Goal: Task Accomplishment & Management: Use online tool/utility

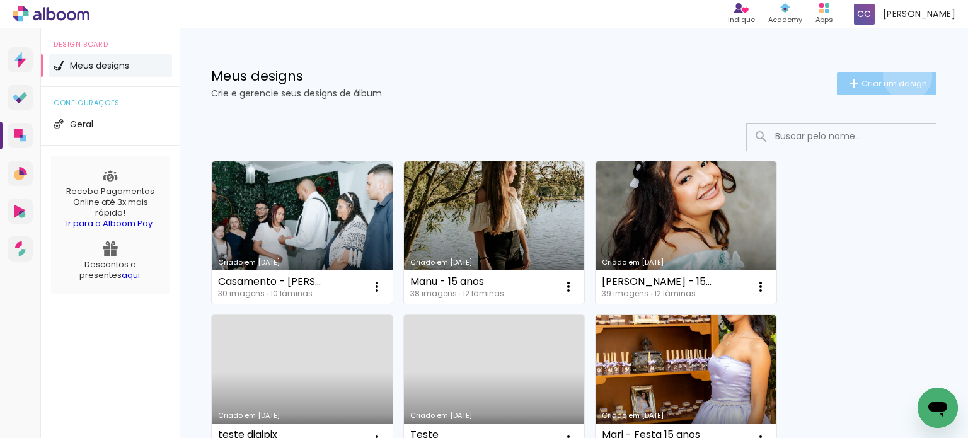
click at [896, 76] on paper-button "Criar um design" at bounding box center [887, 84] width 100 height 23
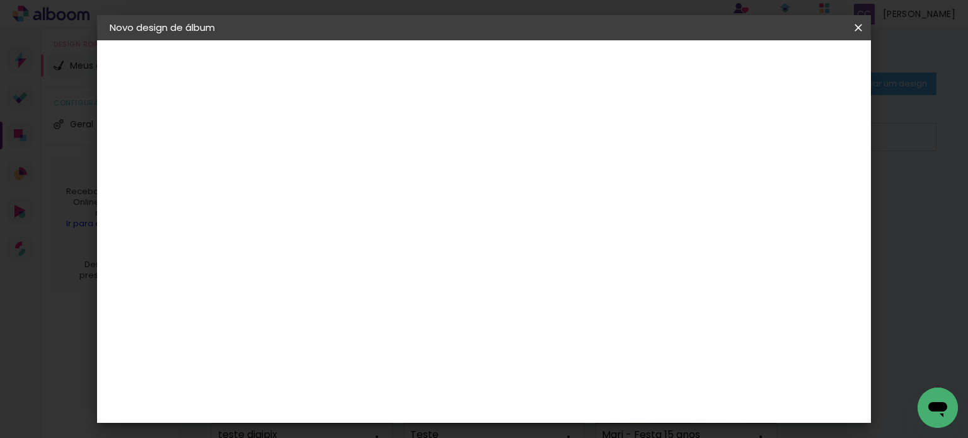
click at [316, 168] on input at bounding box center [316, 170] width 0 height 20
type input "Letícia - 30 anos"
type paper-input "Letícia - 30 anos"
click at [0, 0] on slot "Avançar" at bounding box center [0, 0] width 0 height 0
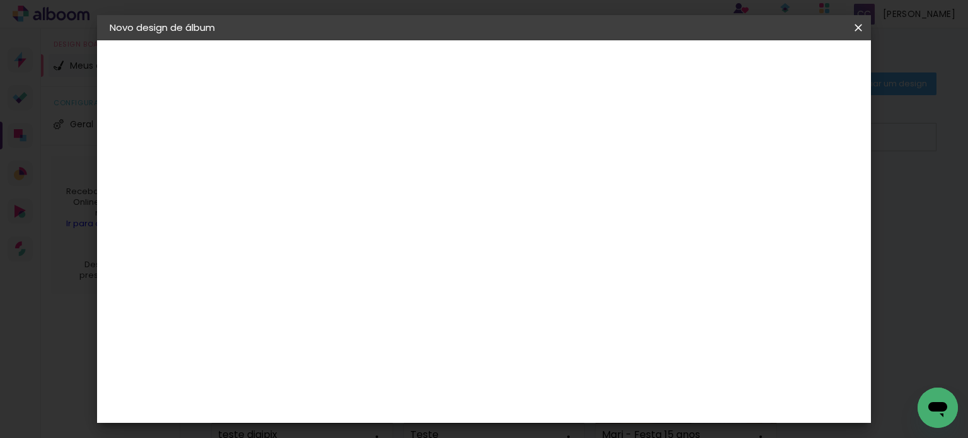
click at [353, 216] on paper-input-container at bounding box center [348, 202] width 136 height 28
type input "ipsis"
type paper-input "ipsis"
click at [332, 274] on paper-item "IpsisPRO" at bounding box center [335, 285] width 111 height 28
click at [518, 57] on paper-button "Avançar" at bounding box center [487, 66] width 62 height 21
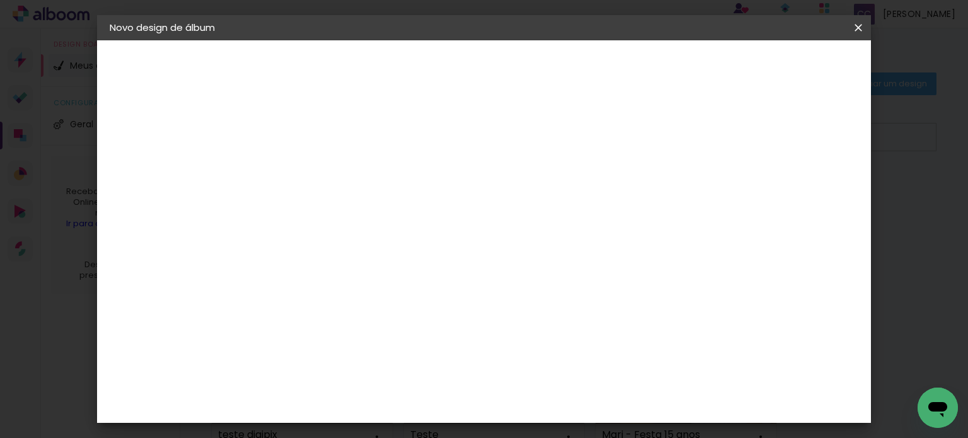
click at [385, 218] on paper-input-container "Linha" at bounding box center [347, 220] width 73 height 32
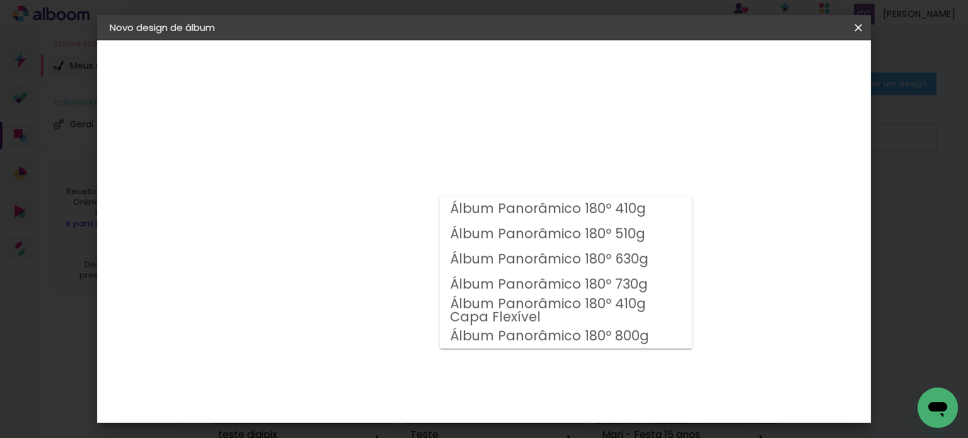
click at [0, 0] on slot "Álbum Panorâmico 180º 630g" at bounding box center [0, 0] width 0 height 0
type input "Álbum Panorâmico 180º 630g"
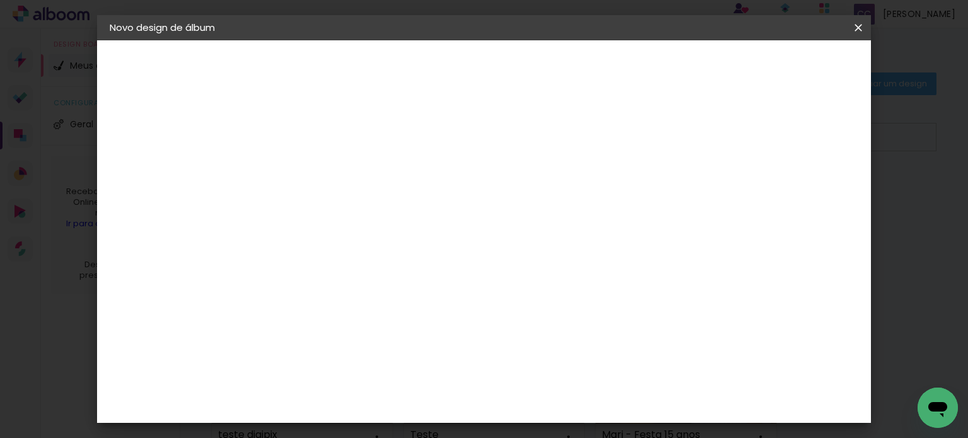
scroll to position [126, 0]
click at [401, 314] on span "21 × 21" at bounding box center [371, 330] width 59 height 33
click at [0, 0] on slot "Avançar" at bounding box center [0, 0] width 0 height 0
click at [613, 62] on span "Iniciar design" at bounding box center [584, 71] width 57 height 18
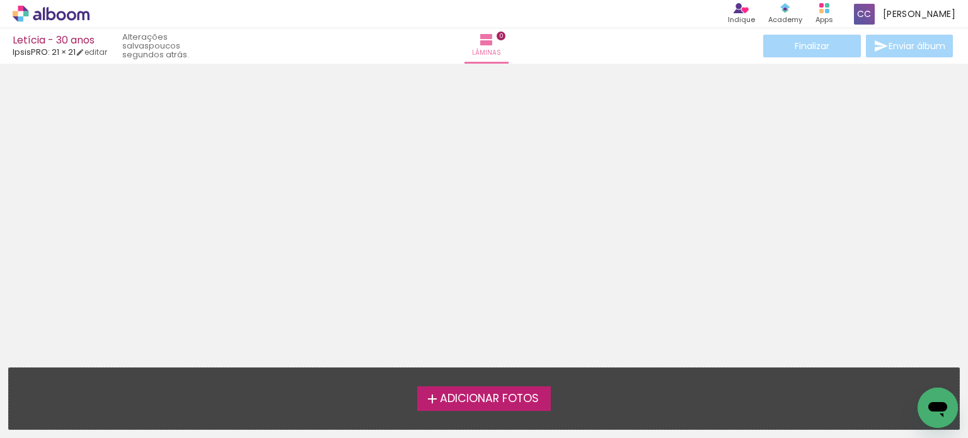
click at [467, 400] on span "Adicionar Fotos" at bounding box center [489, 398] width 99 height 11
click at [0, 0] on input "file" at bounding box center [0, 0] width 0 height 0
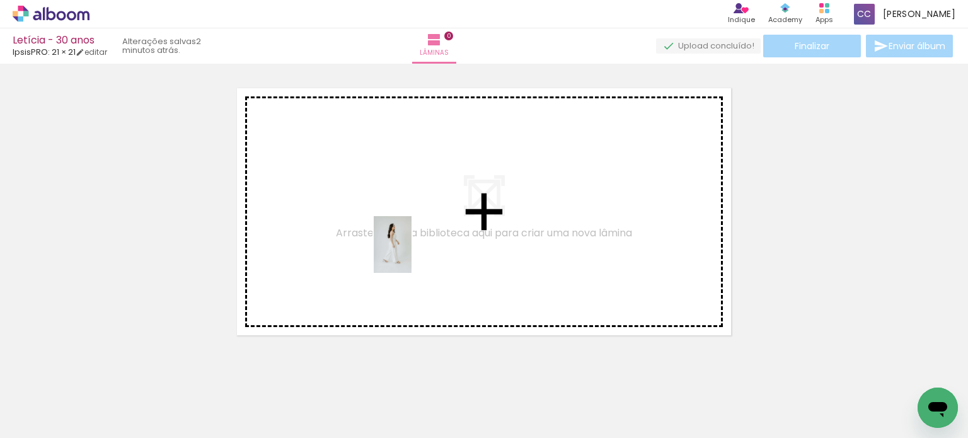
drag, startPoint x: 130, startPoint y: 408, endPoint x: 409, endPoint y: 252, distance: 319.5
click at [409, 252] on quentale-workspace at bounding box center [484, 219] width 968 height 438
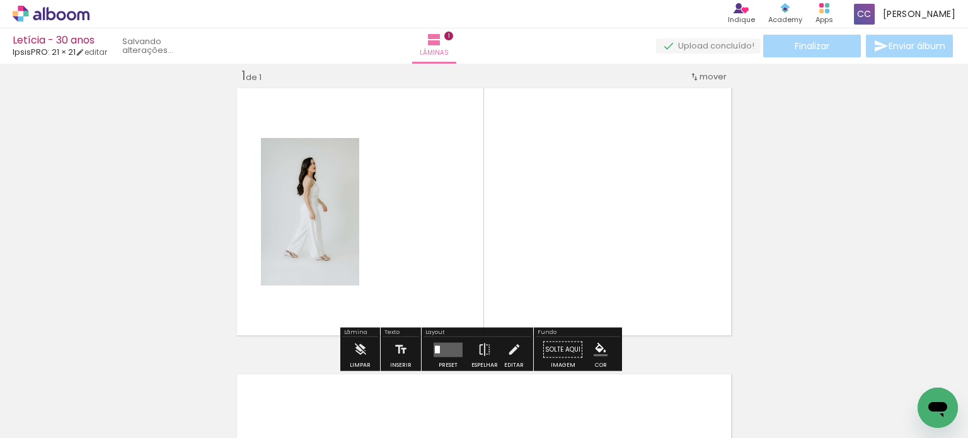
scroll to position [16, 0]
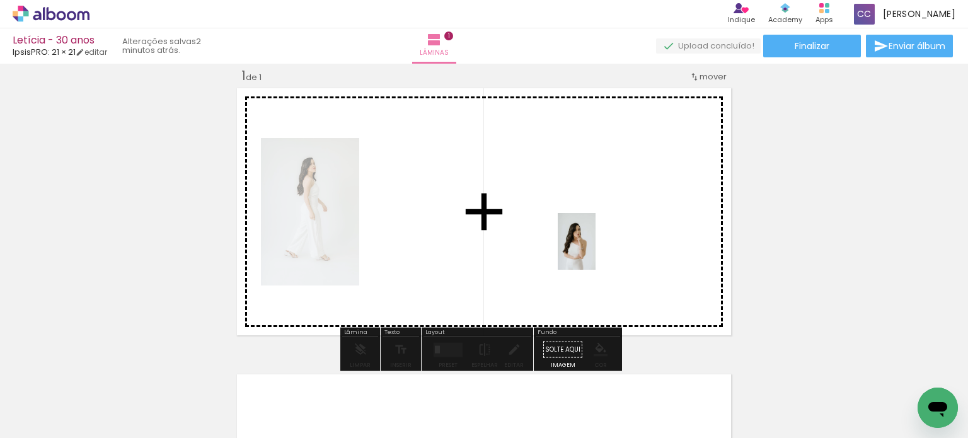
drag, startPoint x: 205, startPoint y: 397, endPoint x: 596, endPoint y: 251, distance: 417.1
click at [596, 251] on quentale-workspace at bounding box center [484, 219] width 968 height 438
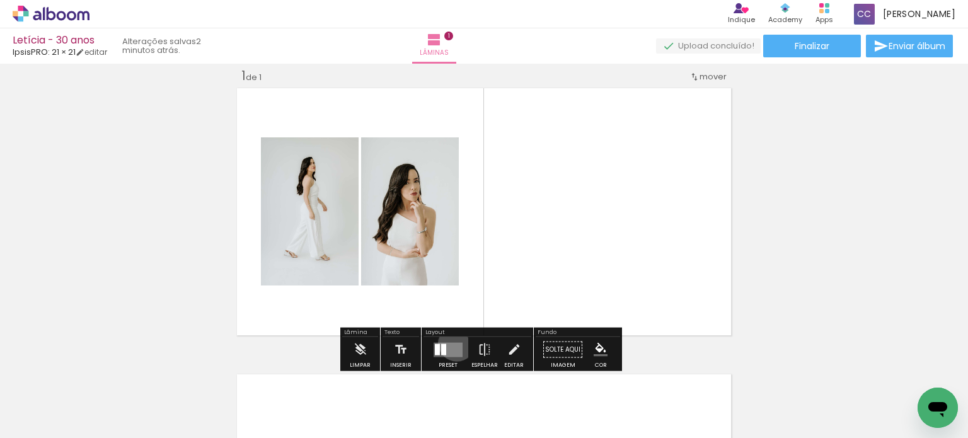
click at [454, 342] on quentale-layouter at bounding box center [448, 349] width 29 height 15
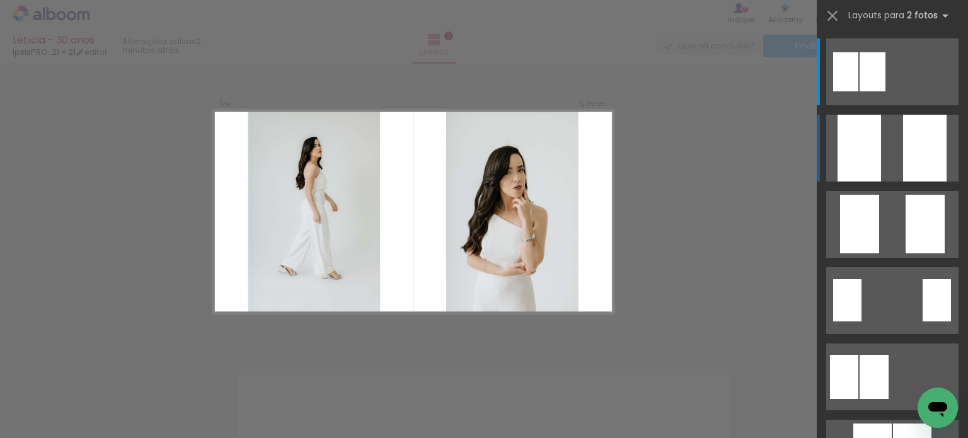
click at [912, 143] on div at bounding box center [925, 148] width 44 height 67
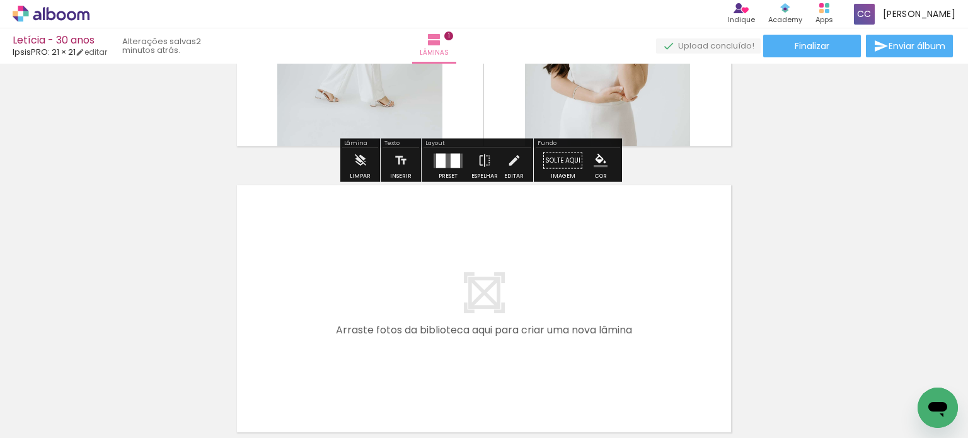
scroll to position [268, 0]
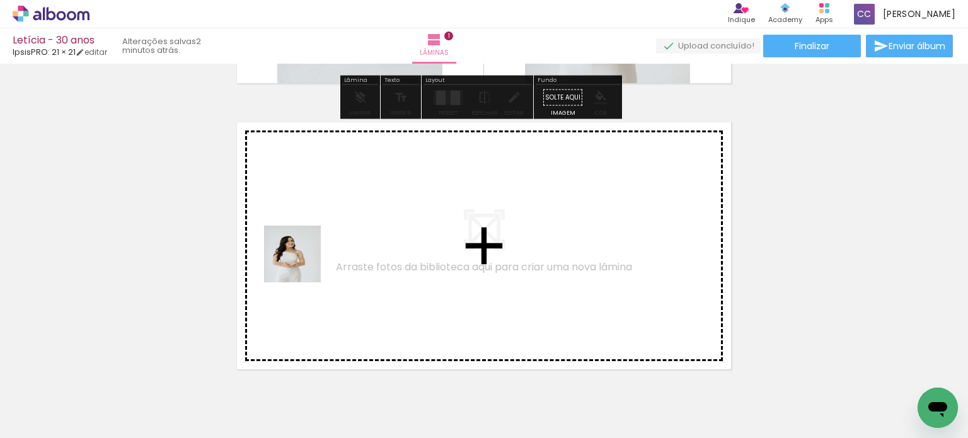
drag, startPoint x: 270, startPoint y: 388, endPoint x: 303, endPoint y: 262, distance: 130.3
click at [303, 262] on quentale-workspace at bounding box center [484, 219] width 968 height 438
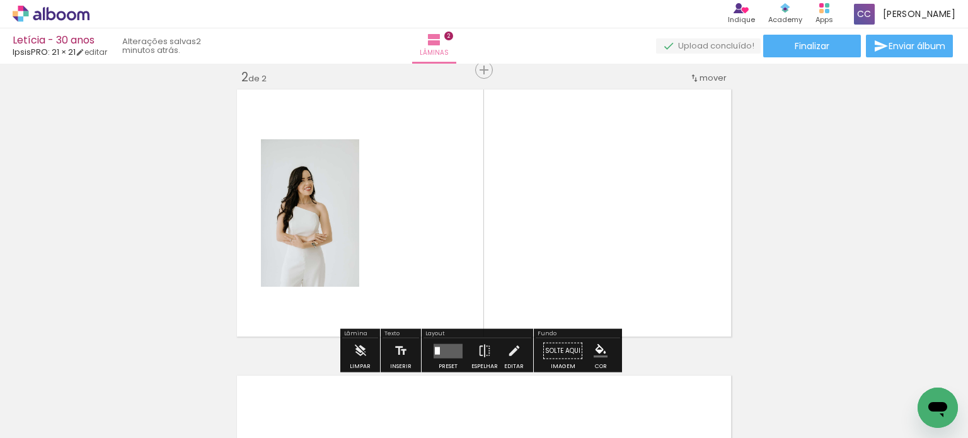
scroll to position [302, 0]
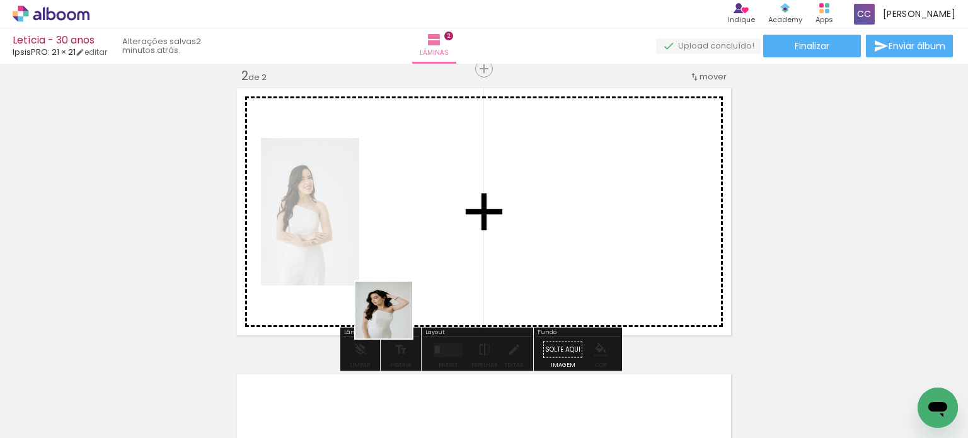
drag, startPoint x: 339, startPoint y: 398, endPoint x: 409, endPoint y: 257, distance: 157.0
click at [409, 257] on quentale-workspace at bounding box center [484, 219] width 968 height 438
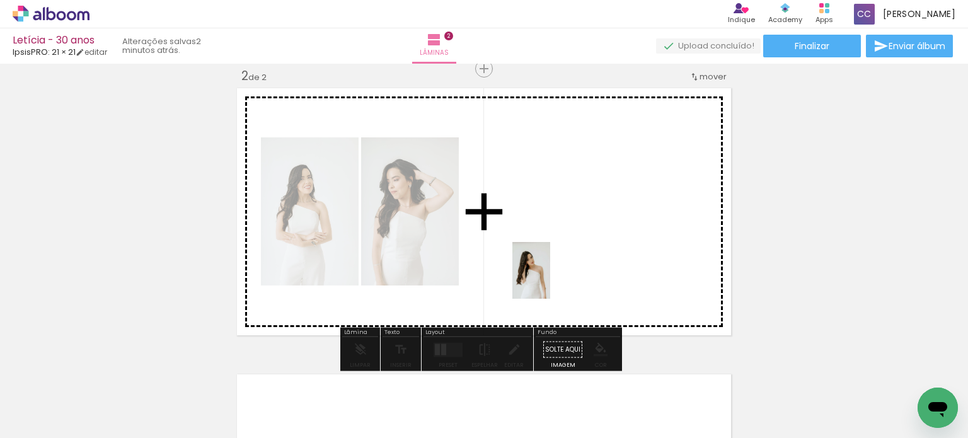
drag, startPoint x: 416, startPoint y: 406, endPoint x: 629, endPoint y: 221, distance: 281.9
click at [629, 221] on quentale-workspace at bounding box center [484, 219] width 968 height 438
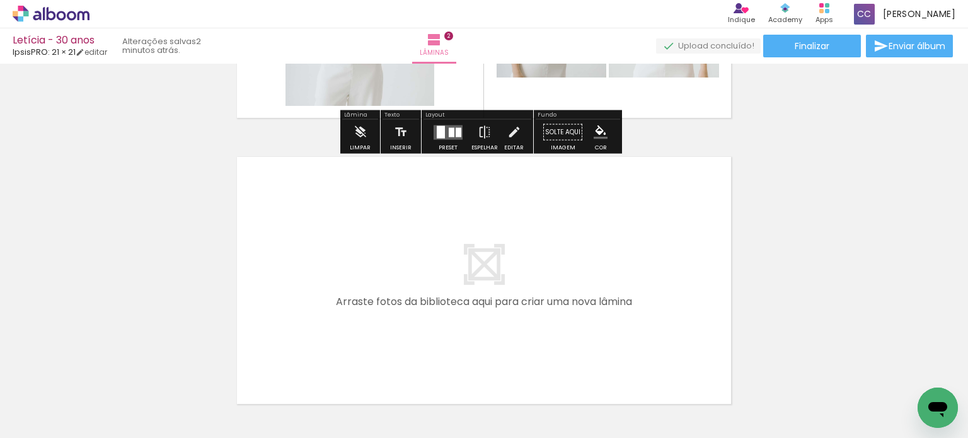
scroll to position [554, 0]
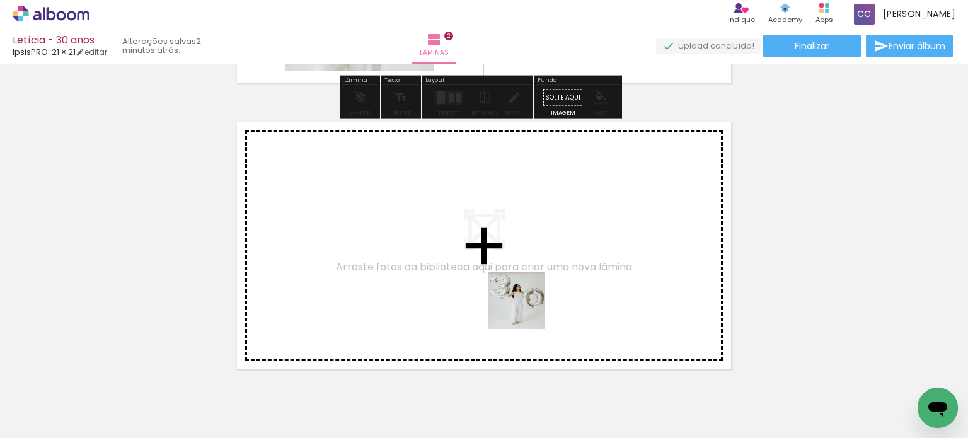
drag, startPoint x: 515, startPoint y: 395, endPoint x: 525, endPoint y: 287, distance: 108.9
click at [525, 287] on quentale-workspace at bounding box center [484, 219] width 968 height 438
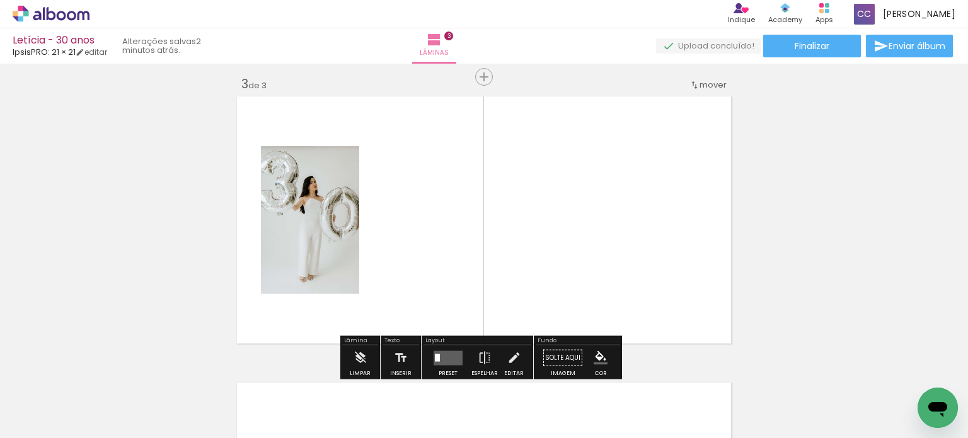
scroll to position [588, 0]
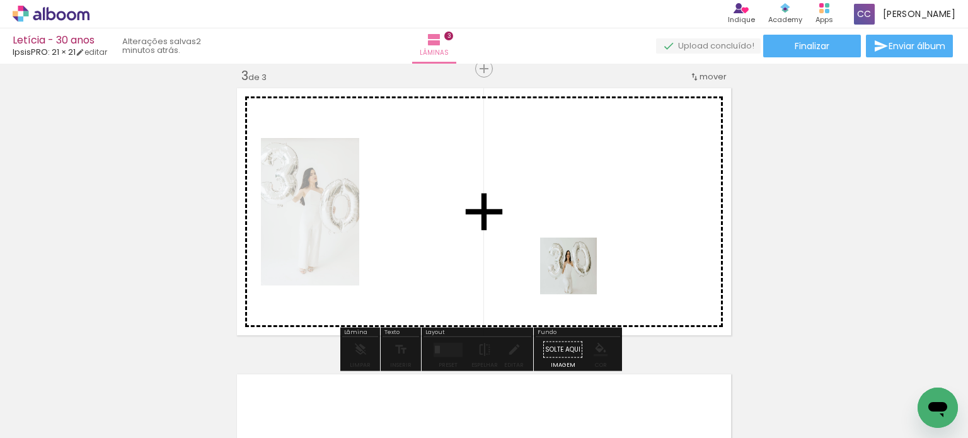
drag, startPoint x: 564, startPoint y: 403, endPoint x: 579, endPoint y: 263, distance: 140.8
click at [579, 263] on quentale-workspace at bounding box center [484, 219] width 968 height 438
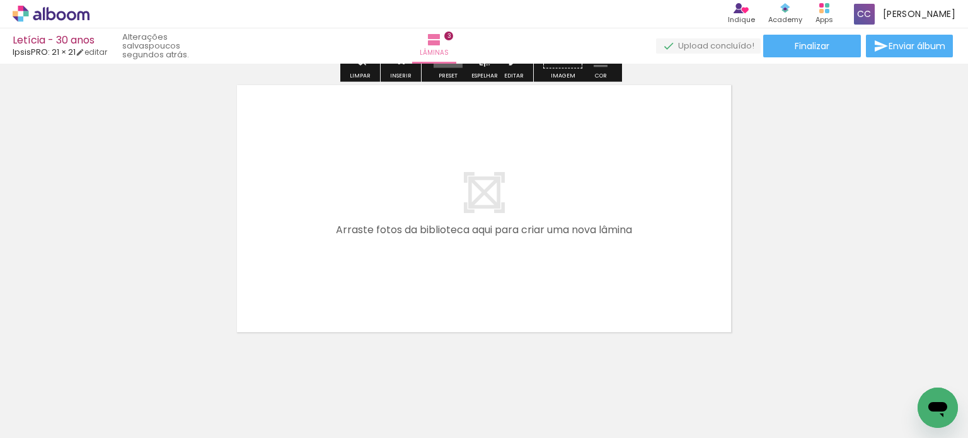
scroll to position [898, 0]
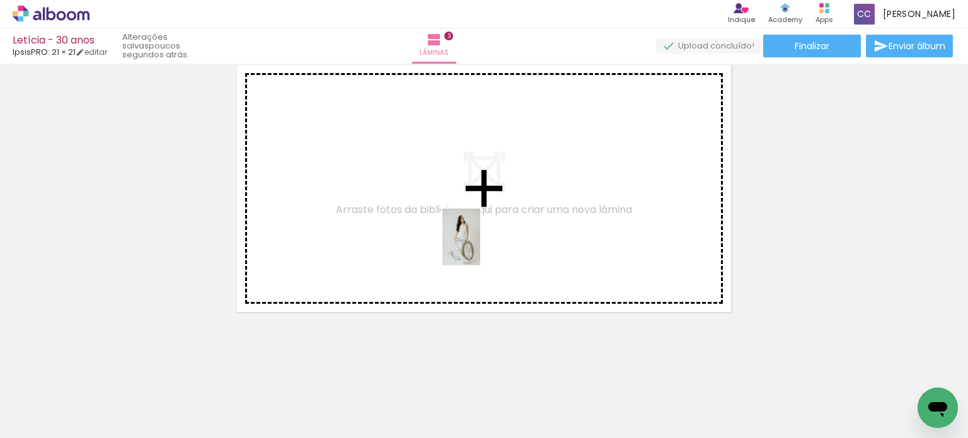
drag, startPoint x: 627, startPoint y: 395, endPoint x: 468, endPoint y: 234, distance: 226.5
click at [468, 234] on quentale-workspace at bounding box center [484, 219] width 968 height 438
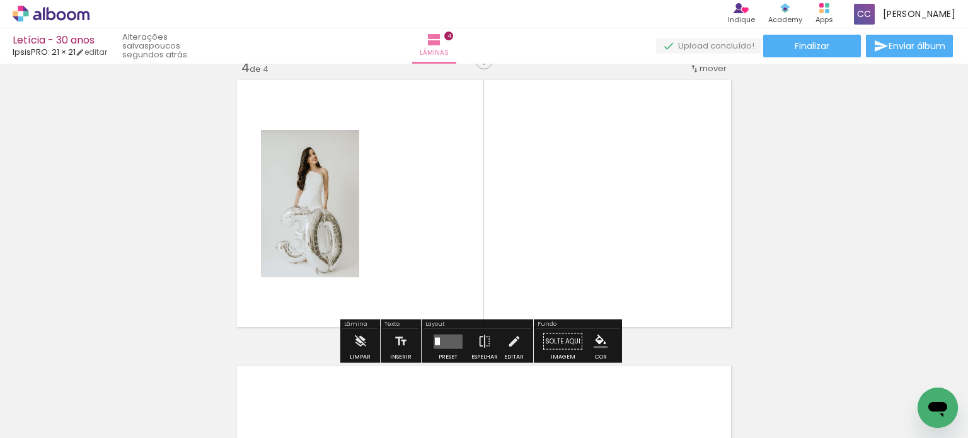
scroll to position [874, 0]
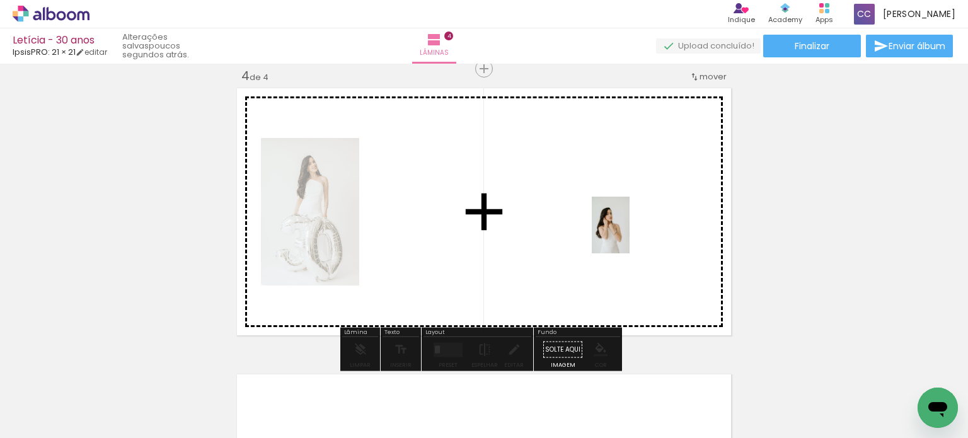
drag, startPoint x: 693, startPoint y: 395, endPoint x: 630, endPoint y: 235, distance: 172.7
click at [630, 235] on quentale-workspace at bounding box center [484, 219] width 968 height 438
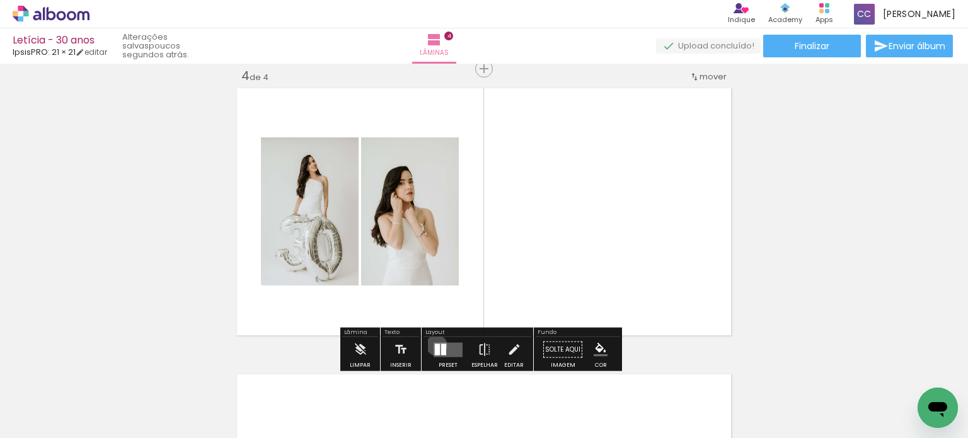
click at [435, 345] on div at bounding box center [437, 349] width 5 height 11
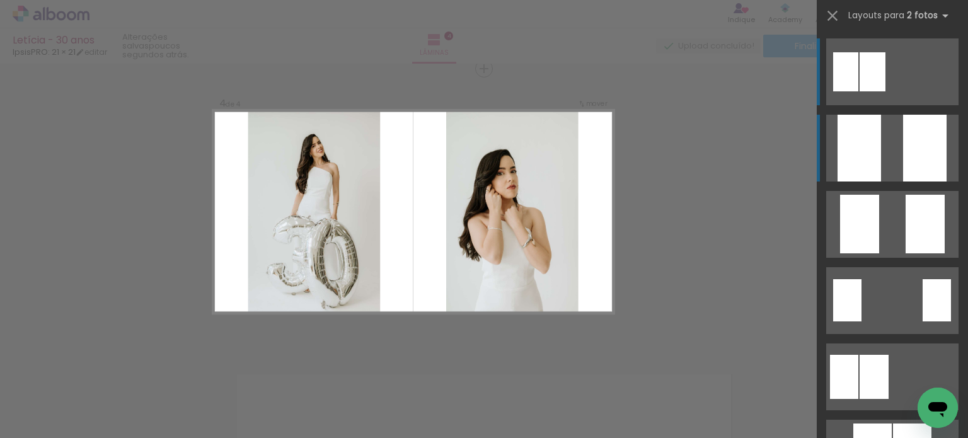
click at [903, 150] on div at bounding box center [925, 148] width 44 height 67
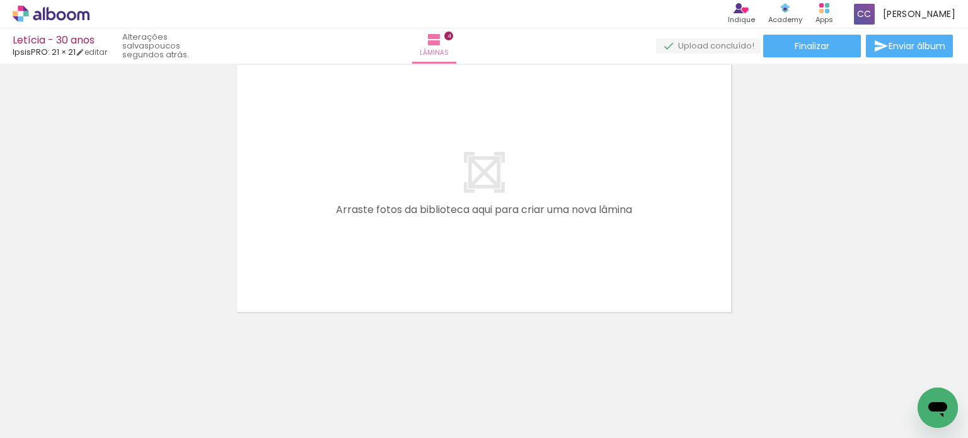
scroll to position [0, 232]
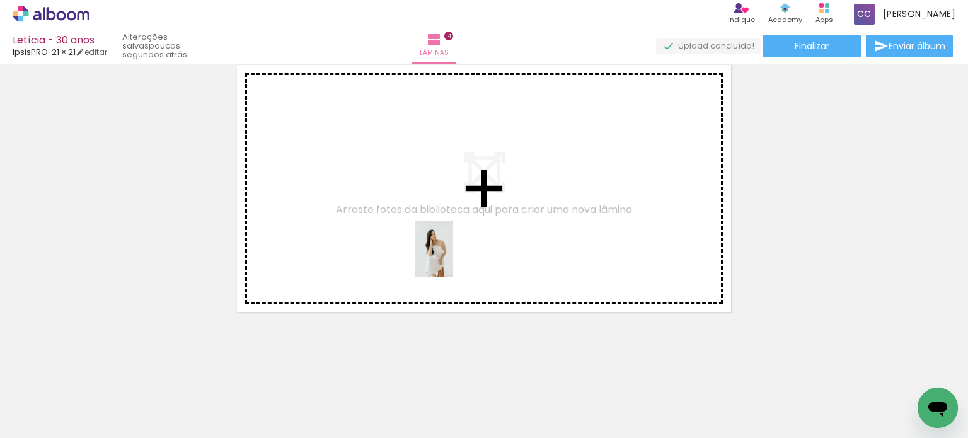
drag, startPoint x: 538, startPoint y: 402, endPoint x: 453, endPoint y: 258, distance: 167.0
click at [453, 258] on quentale-workspace at bounding box center [484, 219] width 968 height 438
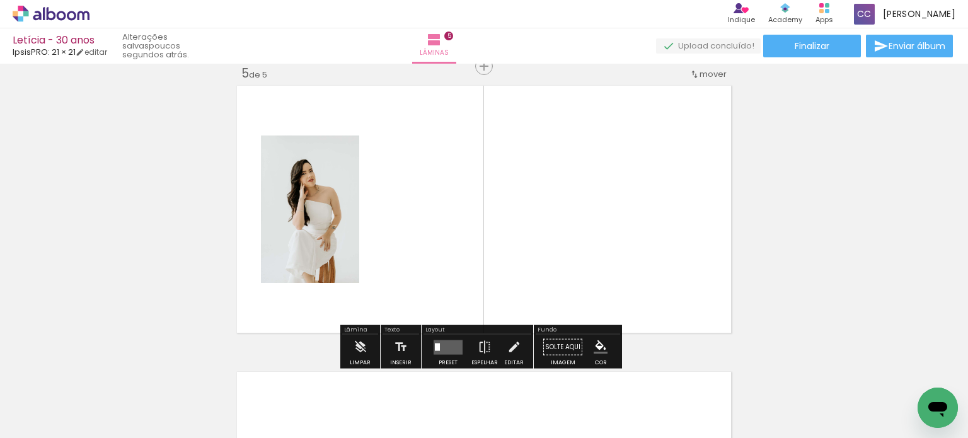
scroll to position [1161, 0]
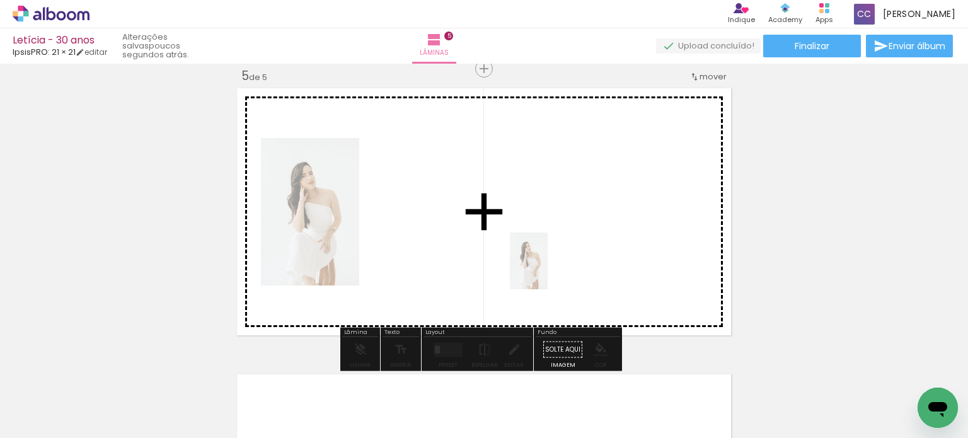
drag, startPoint x: 542, startPoint y: 399, endPoint x: 548, endPoint y: 267, distance: 132.6
click at [548, 267] on quentale-workspace at bounding box center [484, 219] width 968 height 438
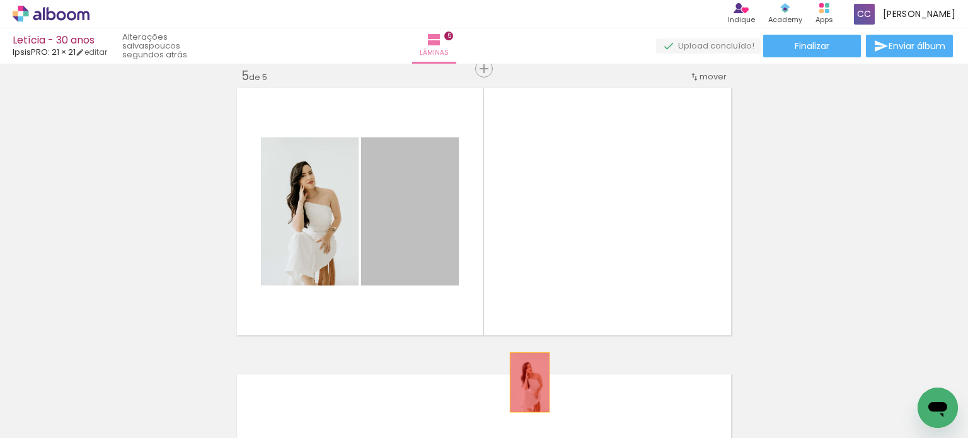
drag, startPoint x: 421, startPoint y: 245, endPoint x: 537, endPoint y: 396, distance: 190.5
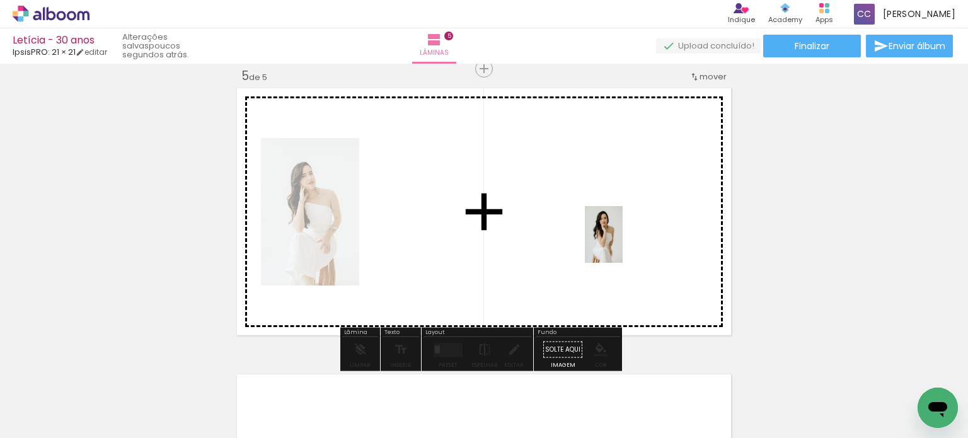
drag, startPoint x: 608, startPoint y: 393, endPoint x: 623, endPoint y: 244, distance: 149.6
click at [623, 244] on quentale-workspace at bounding box center [484, 219] width 968 height 438
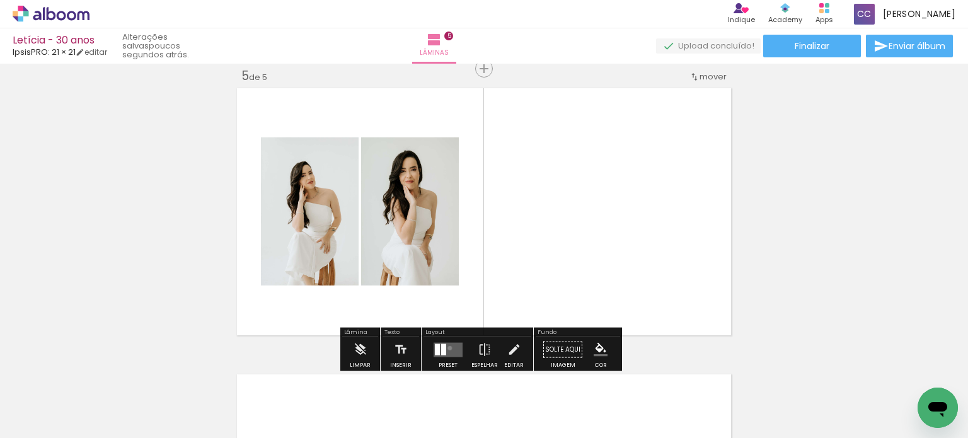
click at [447, 347] on quentale-layouter at bounding box center [448, 349] width 29 height 15
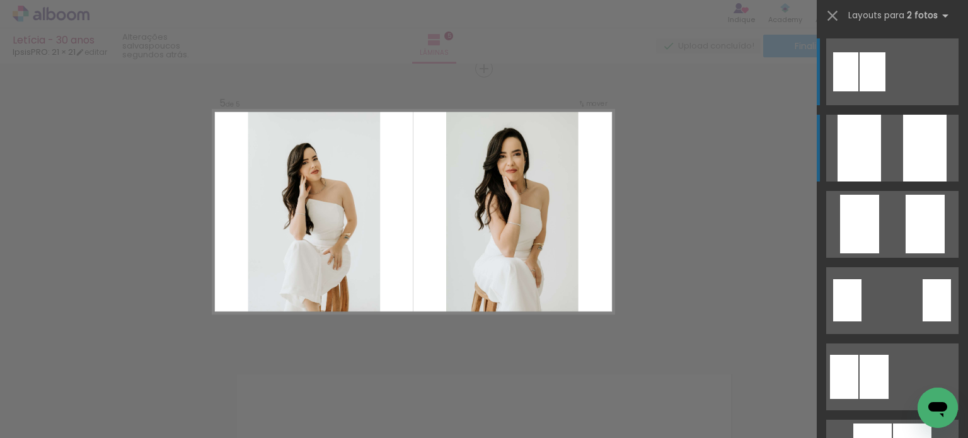
click at [866, 156] on div at bounding box center [860, 148] width 44 height 67
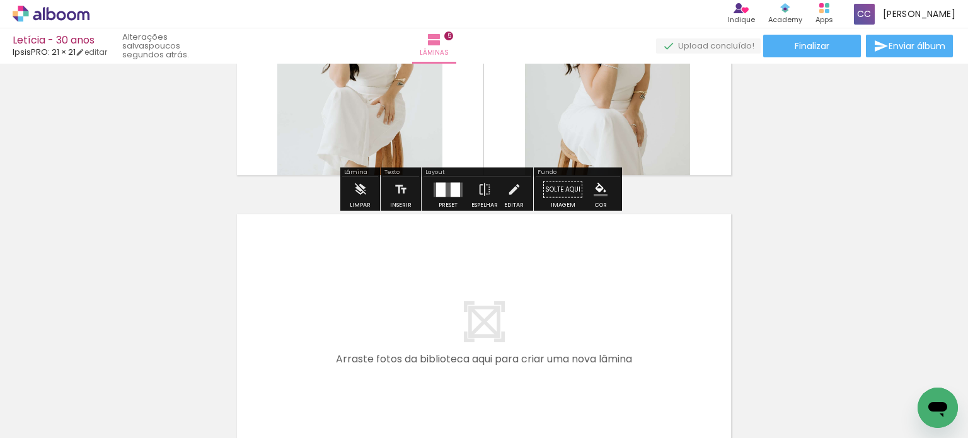
scroll to position [1350, 0]
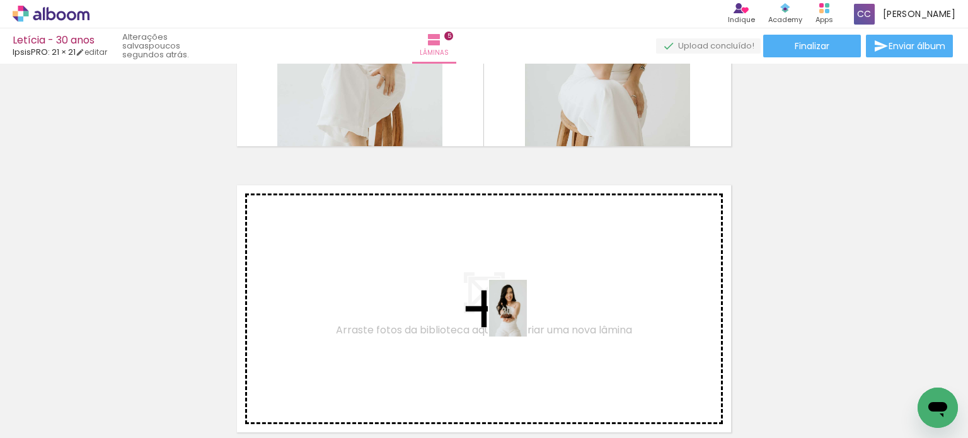
drag, startPoint x: 672, startPoint y: 387, endPoint x: 521, endPoint y: 315, distance: 167.8
click at [521, 315] on quentale-workspace at bounding box center [484, 219] width 968 height 438
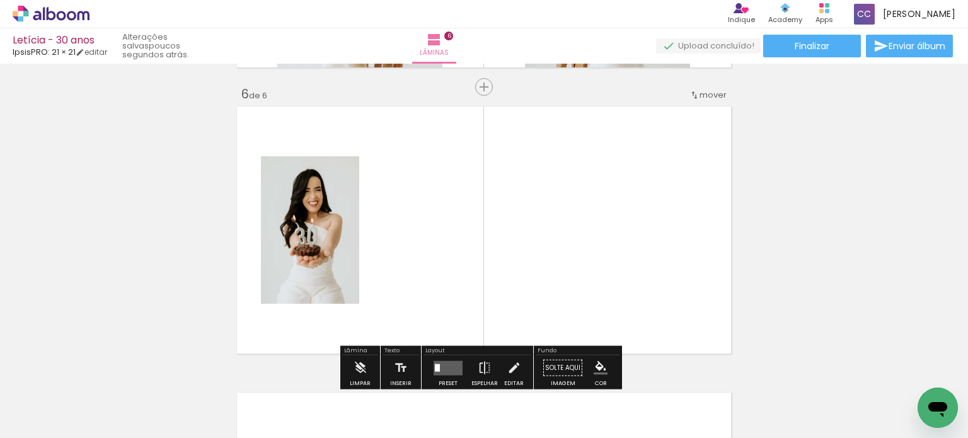
scroll to position [1447, 0]
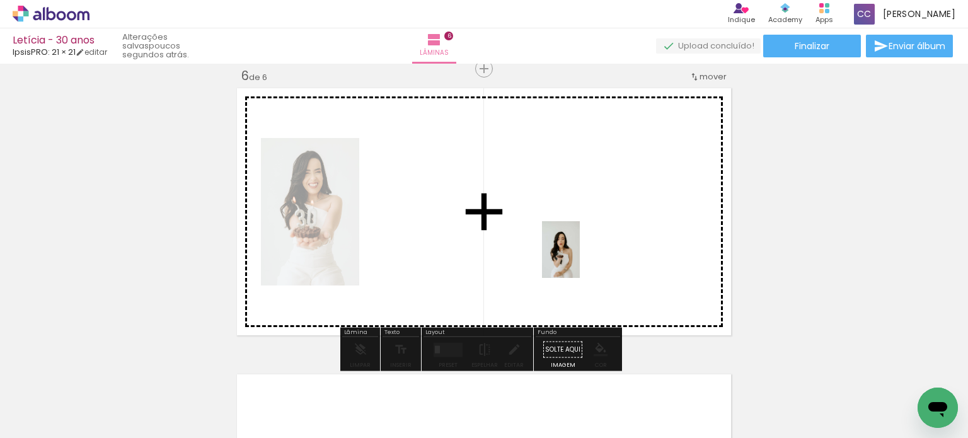
drag, startPoint x: 748, startPoint y: 406, endPoint x: 581, endPoint y: 259, distance: 222.5
click at [581, 259] on quentale-workspace at bounding box center [484, 219] width 968 height 438
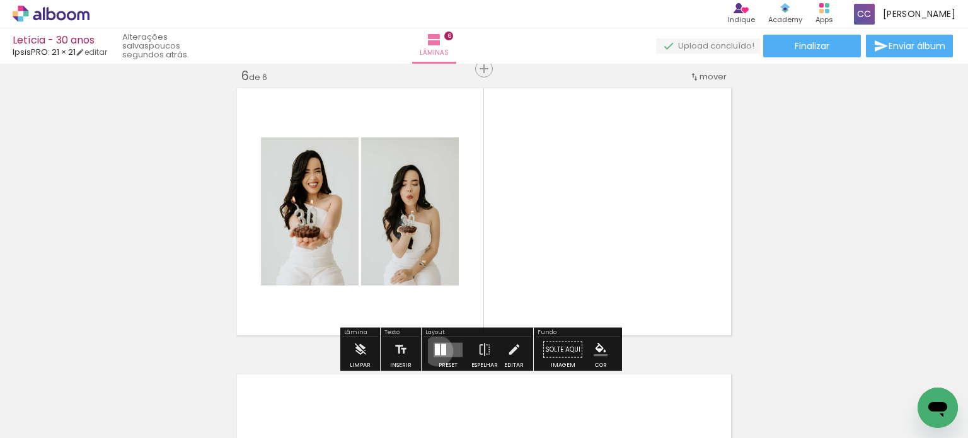
click at [435, 351] on div at bounding box center [437, 349] width 5 height 11
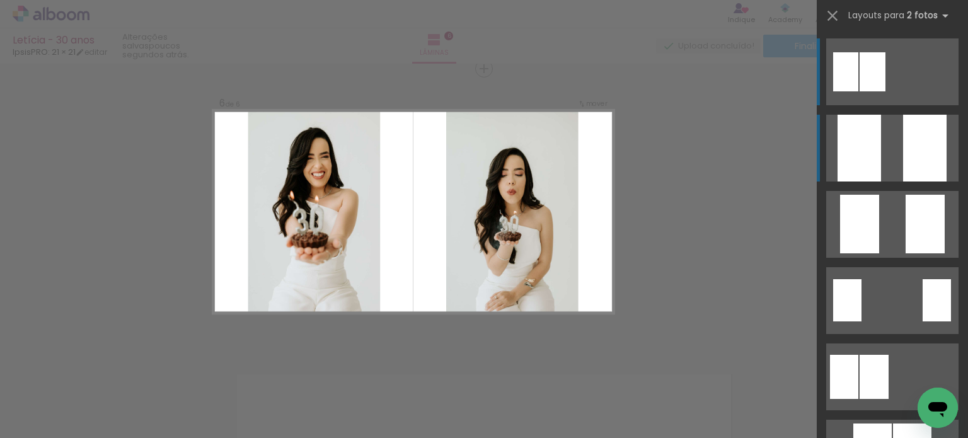
click at [893, 105] on quentale-layouter at bounding box center [893, 71] width 132 height 67
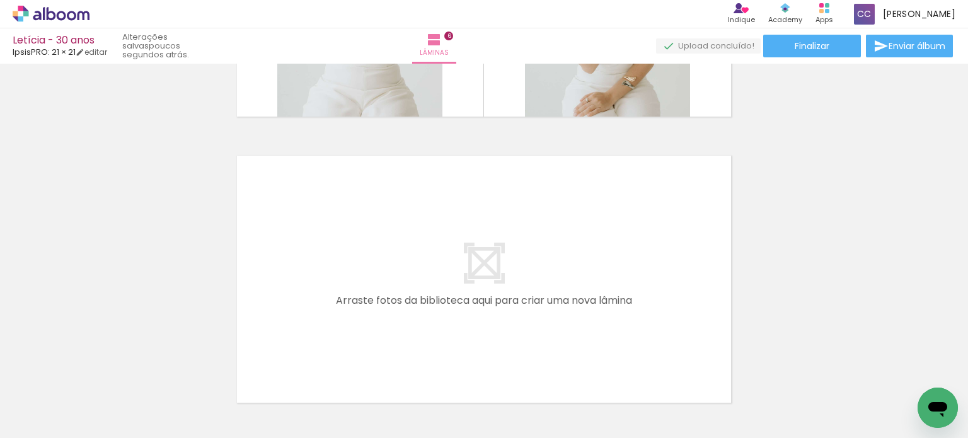
scroll to position [1756, 0]
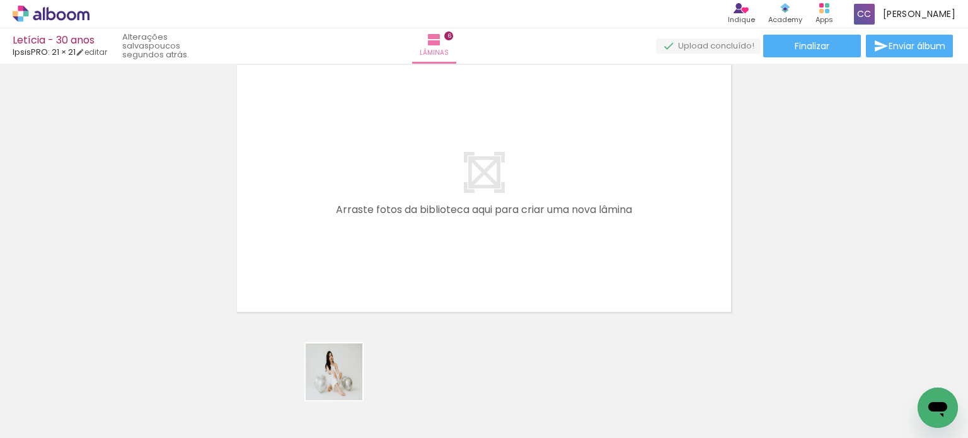
drag, startPoint x: 338, startPoint y: 405, endPoint x: 384, endPoint y: 262, distance: 150.3
click at [384, 262] on quentale-workspace at bounding box center [484, 219] width 968 height 438
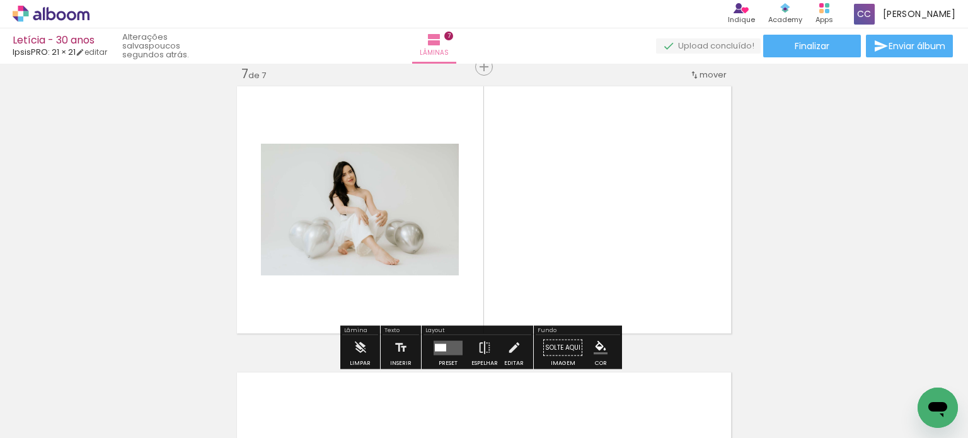
scroll to position [1733, 0]
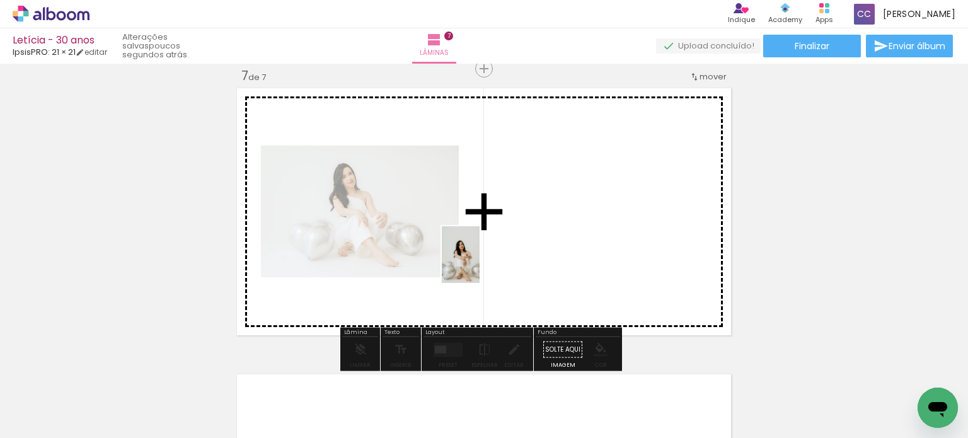
drag, startPoint x: 403, startPoint y: 418, endPoint x: 483, endPoint y: 262, distance: 174.8
click at [483, 262] on quentale-workspace at bounding box center [484, 219] width 968 height 438
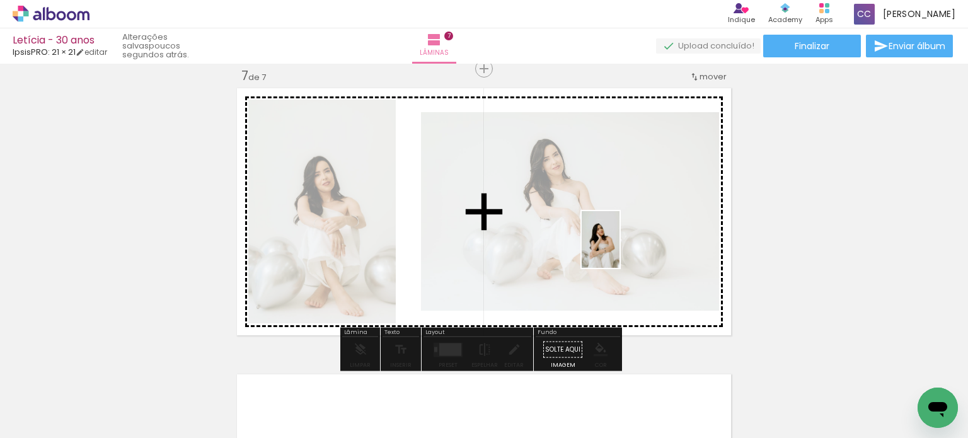
drag, startPoint x: 479, startPoint y: 408, endPoint x: 620, endPoint y: 248, distance: 213.0
click at [620, 248] on quentale-workspace at bounding box center [484, 219] width 968 height 438
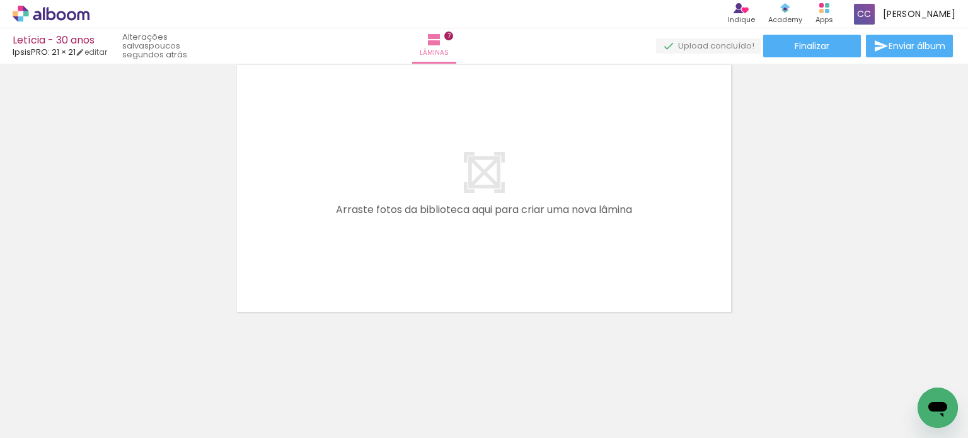
scroll to position [0, 822]
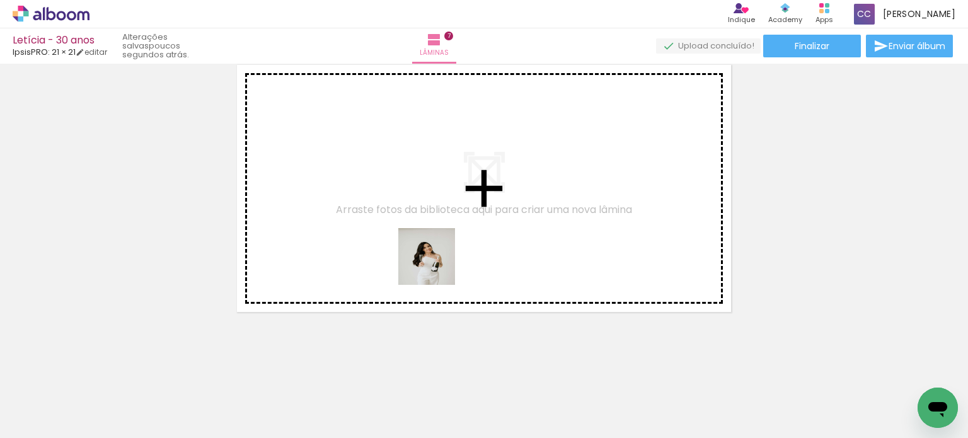
drag, startPoint x: 444, startPoint y: 402, endPoint x: 422, endPoint y: 211, distance: 191.7
click at [422, 211] on quentale-workspace at bounding box center [484, 219] width 968 height 438
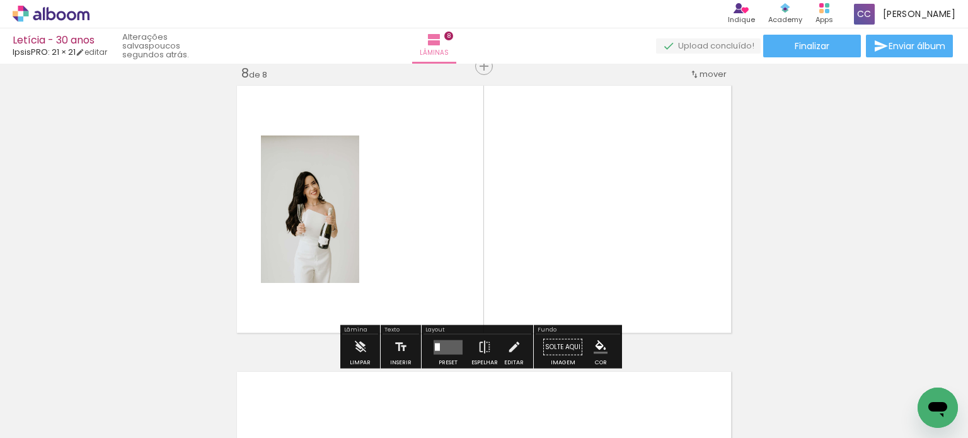
scroll to position [2019, 0]
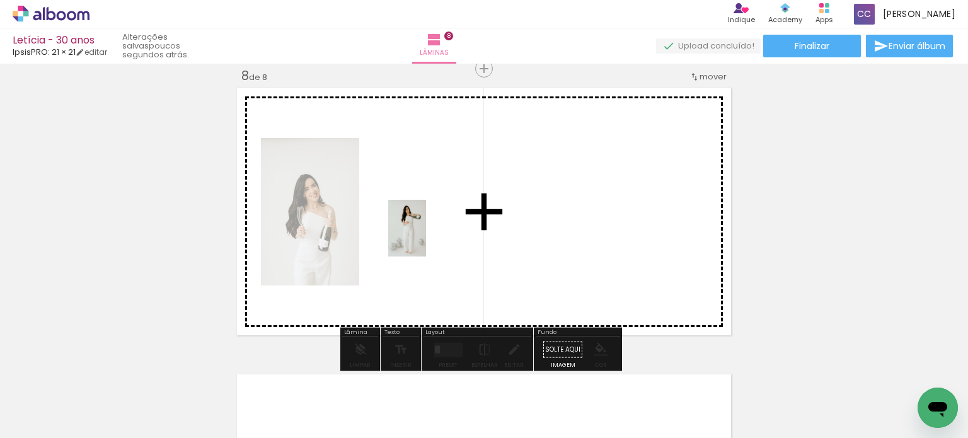
drag, startPoint x: 521, startPoint y: 409, endPoint x: 426, endPoint y: 237, distance: 195.8
click at [426, 237] on quentale-workspace at bounding box center [484, 219] width 968 height 438
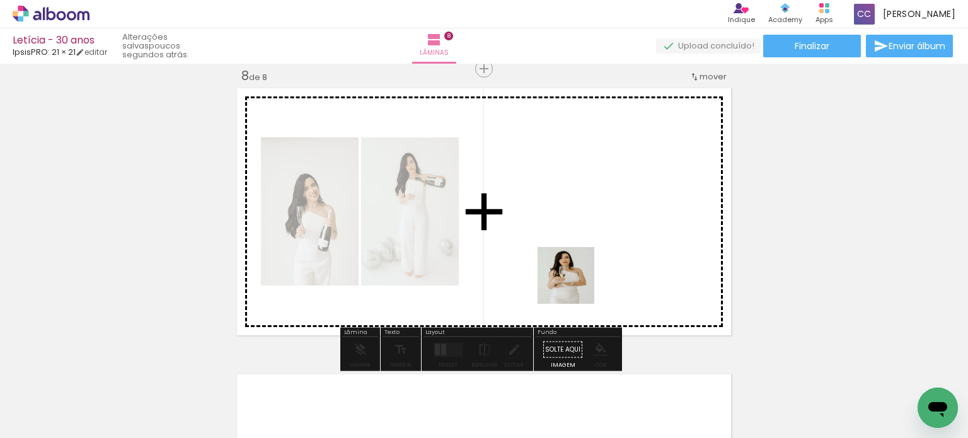
drag, startPoint x: 584, startPoint y: 398, endPoint x: 569, endPoint y: 226, distance: 172.1
click at [571, 225] on quentale-workspace at bounding box center [484, 219] width 968 height 438
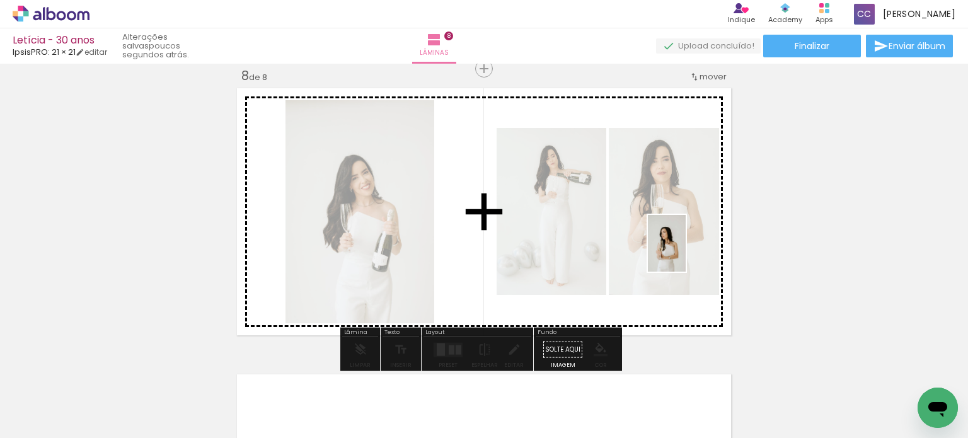
drag, startPoint x: 655, startPoint y: 407, endPoint x: 694, endPoint y: 204, distance: 206.7
click at [694, 204] on quentale-workspace at bounding box center [484, 219] width 968 height 438
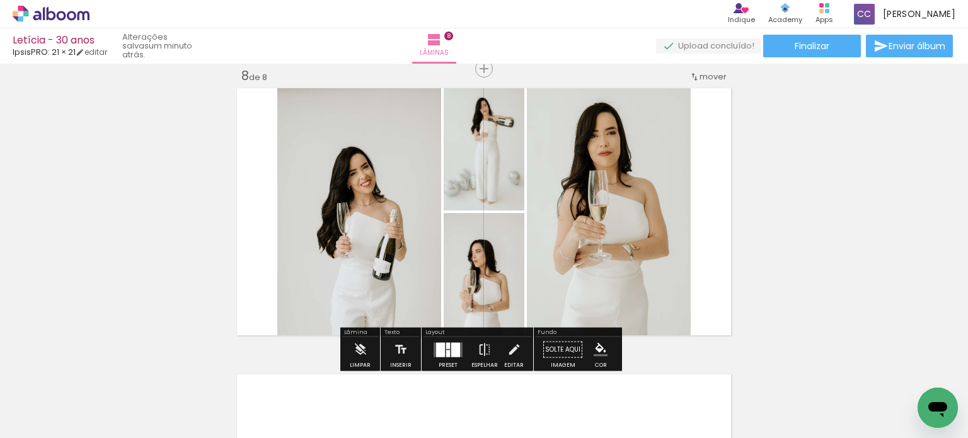
click at [459, 348] on quentale-layouter at bounding box center [448, 349] width 29 height 15
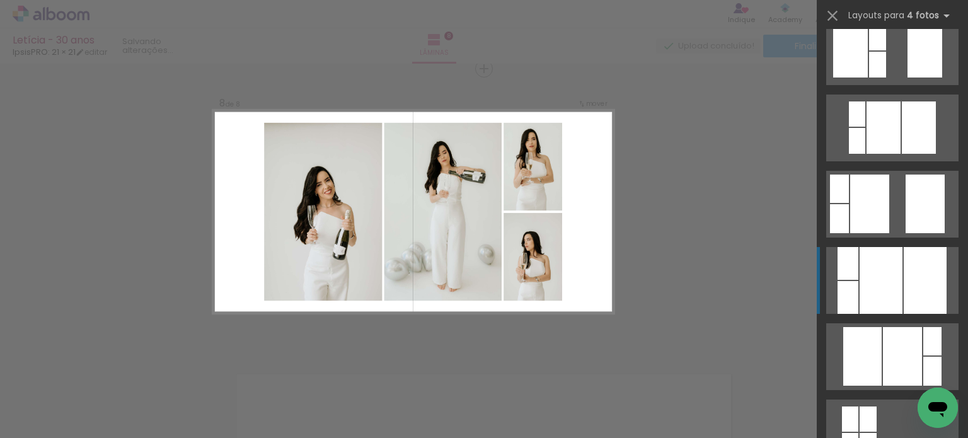
scroll to position [441, 0]
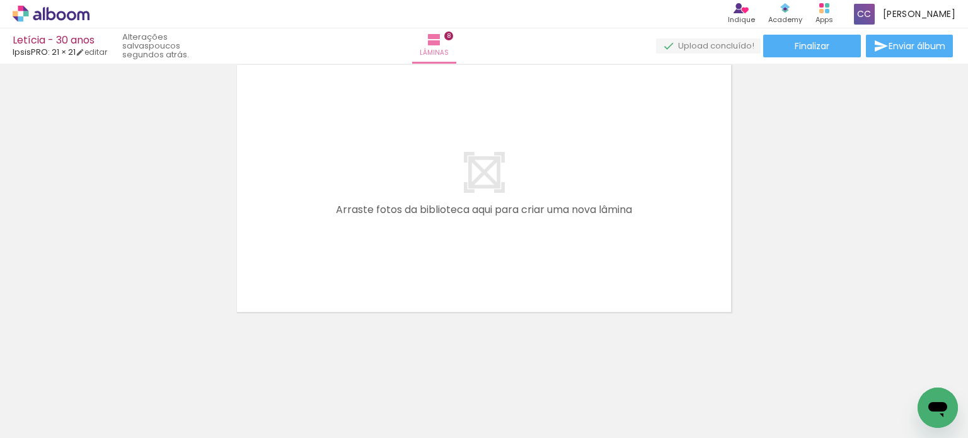
scroll to position [0, 1205]
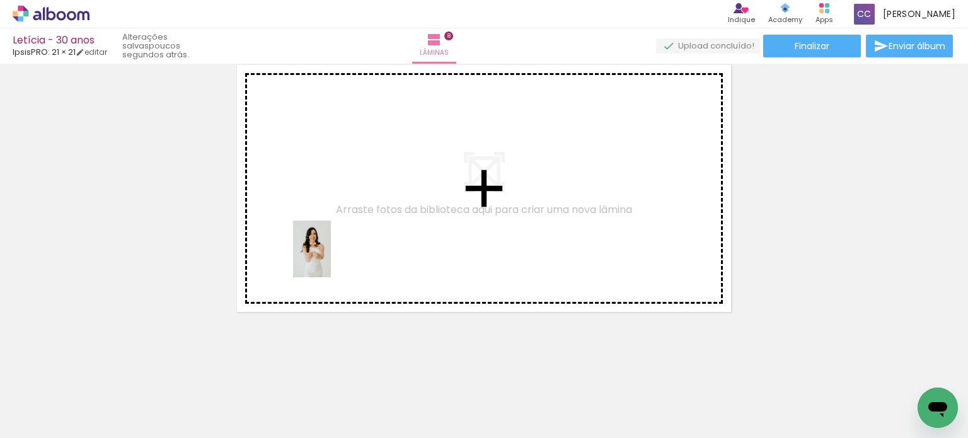
drag, startPoint x: 334, startPoint y: 404, endPoint x: 331, endPoint y: 242, distance: 162.1
click at [331, 242] on quentale-workspace at bounding box center [484, 219] width 968 height 438
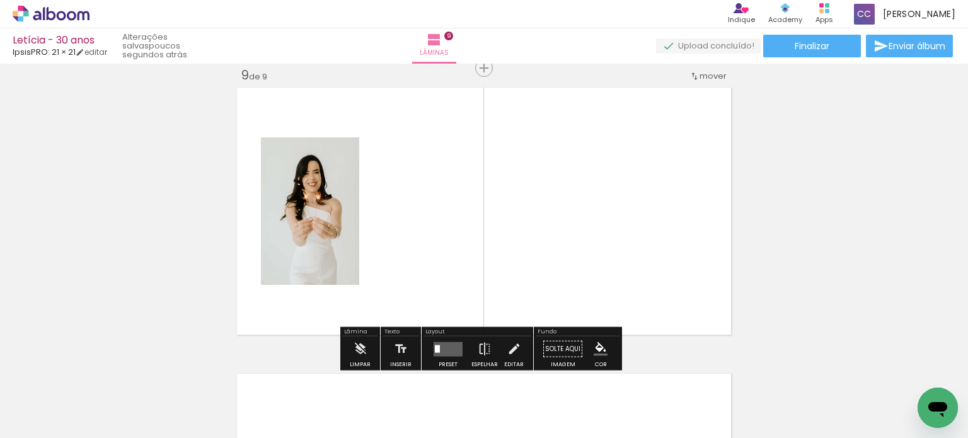
scroll to position [2306, 0]
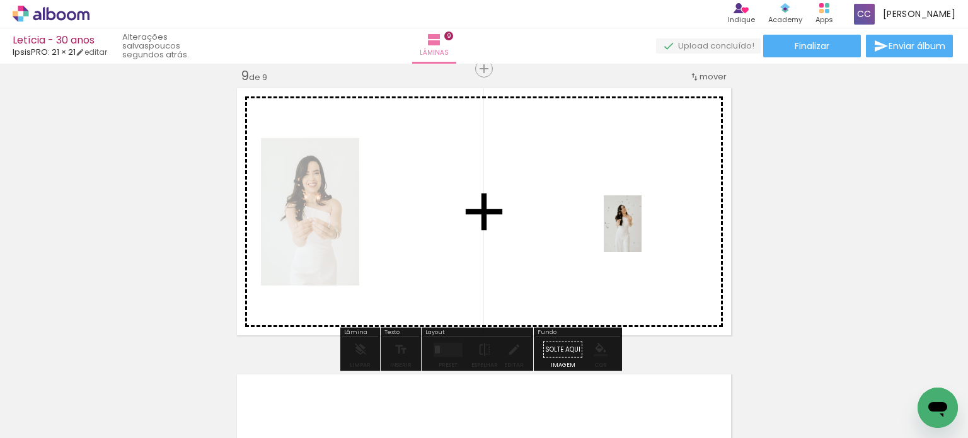
drag, startPoint x: 831, startPoint y: 398, endPoint x: 642, endPoint y: 233, distance: 250.7
click at [642, 233] on quentale-workspace at bounding box center [484, 219] width 968 height 438
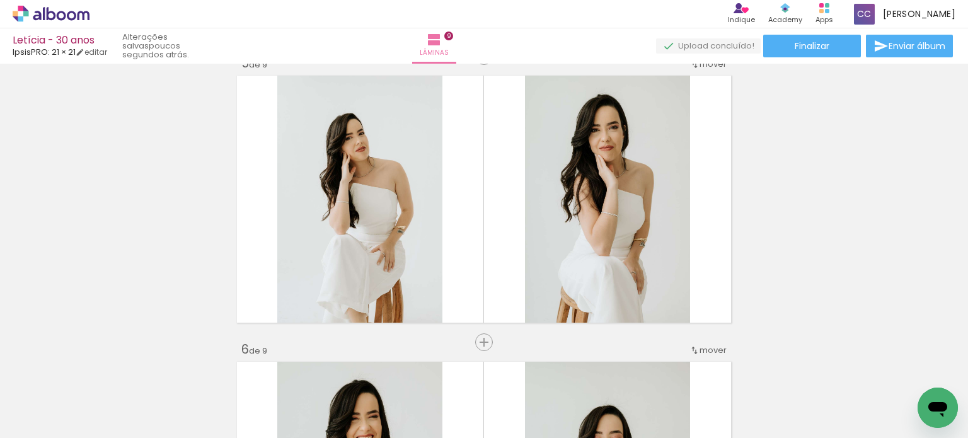
scroll to position [1171, 0]
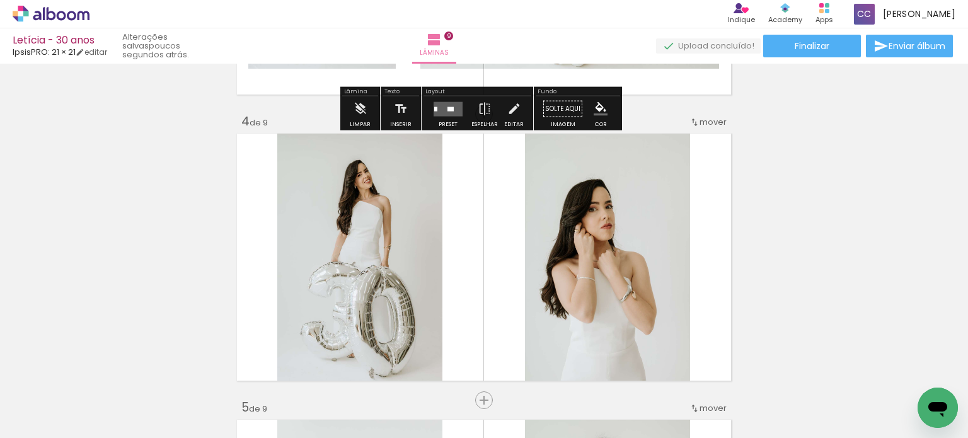
scroll to position [856, 0]
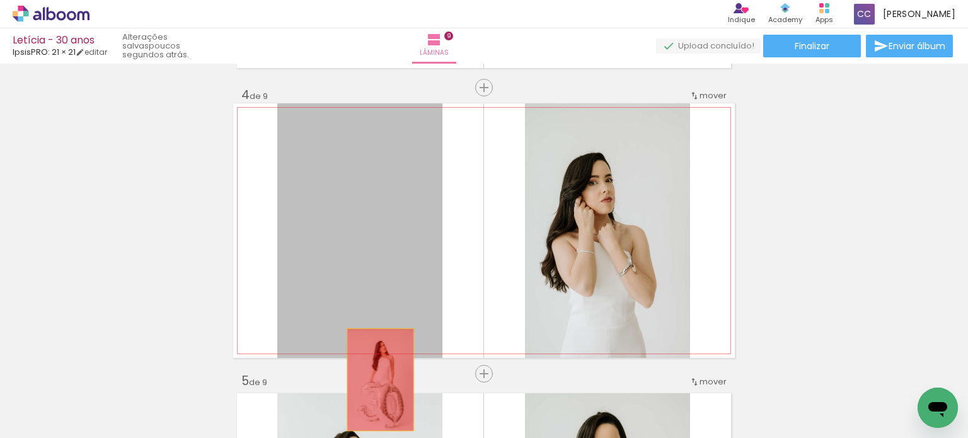
drag, startPoint x: 375, startPoint y: 239, endPoint x: 376, endPoint y: 380, distance: 140.6
click at [376, 380] on quentale-workspace at bounding box center [484, 219] width 968 height 438
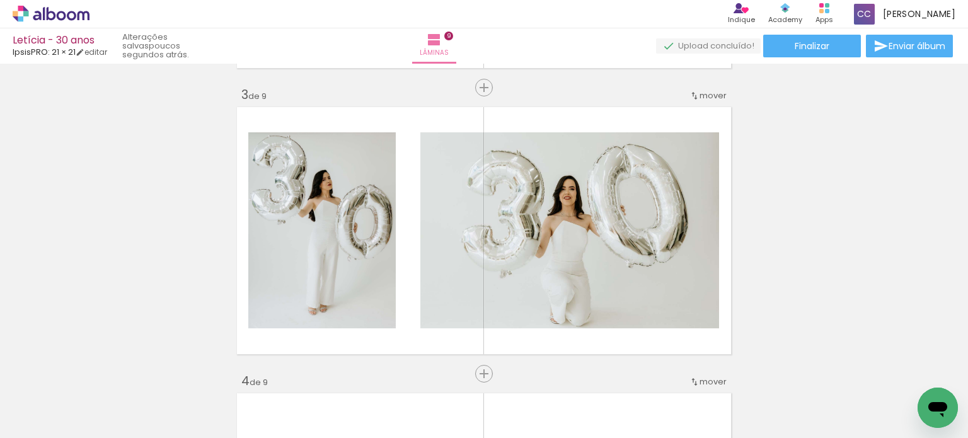
scroll to position [540, 0]
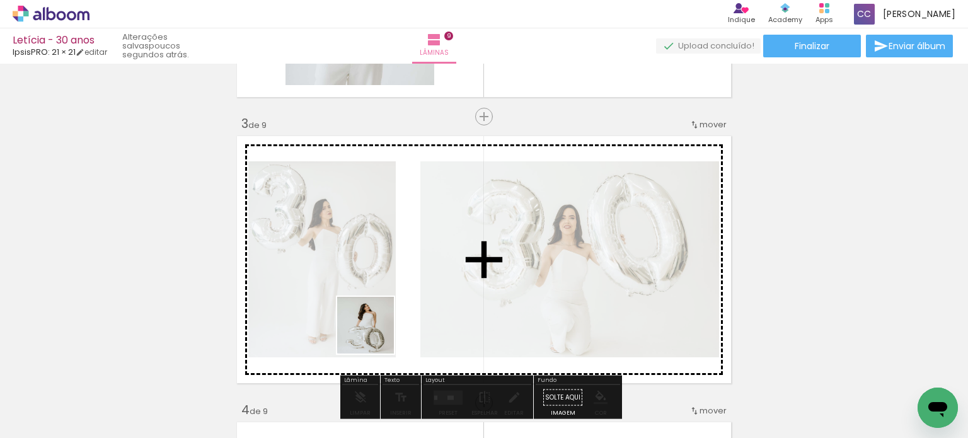
drag, startPoint x: 300, startPoint y: 405, endPoint x: 389, endPoint y: 317, distance: 125.3
click at [389, 317] on quentale-workspace at bounding box center [484, 219] width 968 height 438
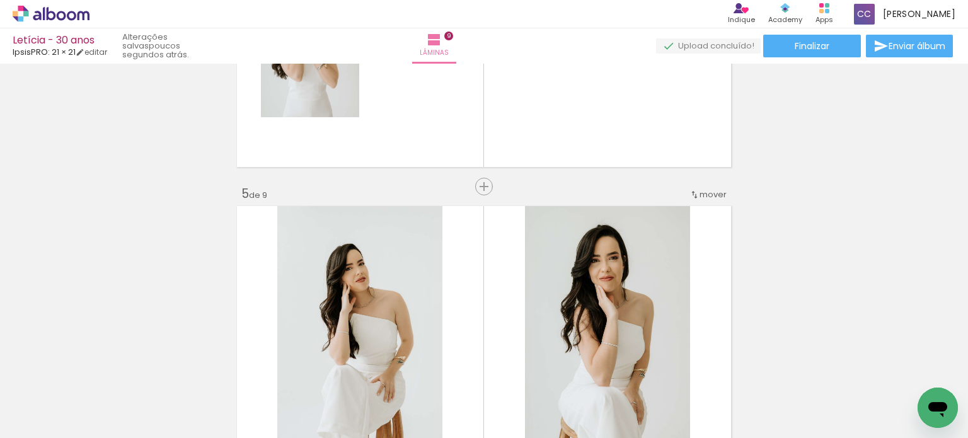
scroll to position [982, 0]
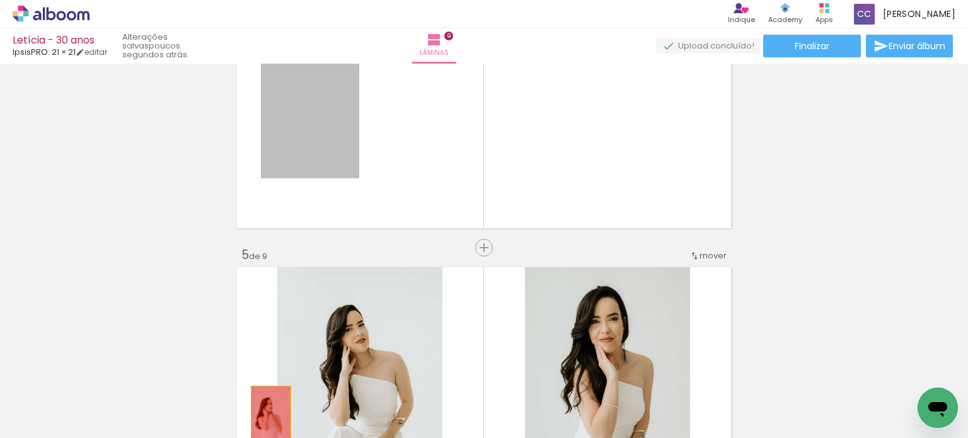
drag, startPoint x: 306, startPoint y: 120, endPoint x: 265, endPoint y: 415, distance: 297.2
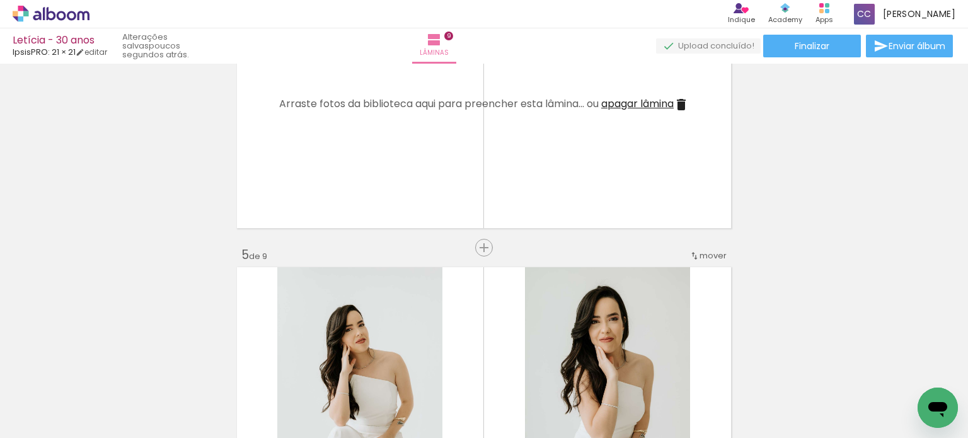
click at [646, 101] on span "apagar lâmina" at bounding box center [637, 103] width 73 height 15
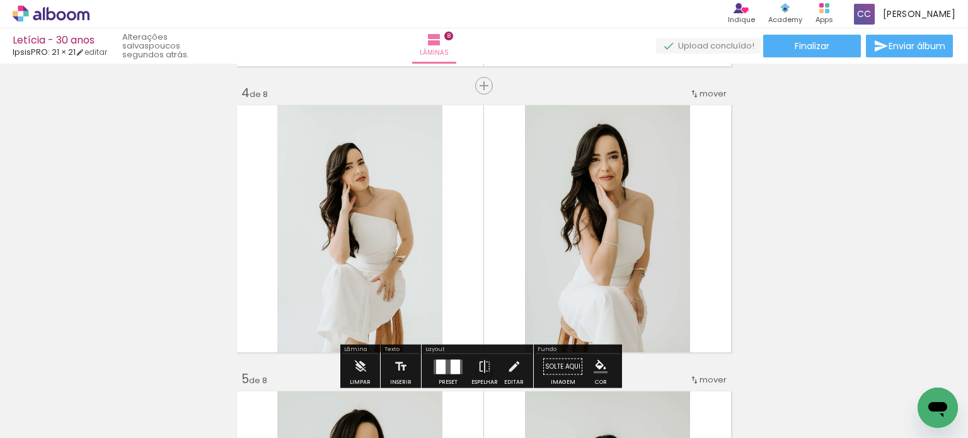
scroll to position [856, 0]
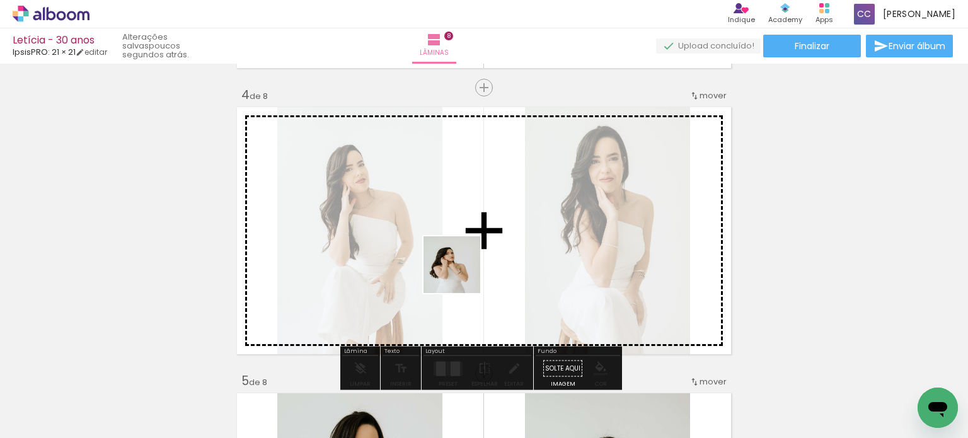
drag, startPoint x: 356, startPoint y: 408, endPoint x: 479, endPoint y: 244, distance: 205.3
click at [479, 244] on quentale-workspace at bounding box center [484, 219] width 968 height 438
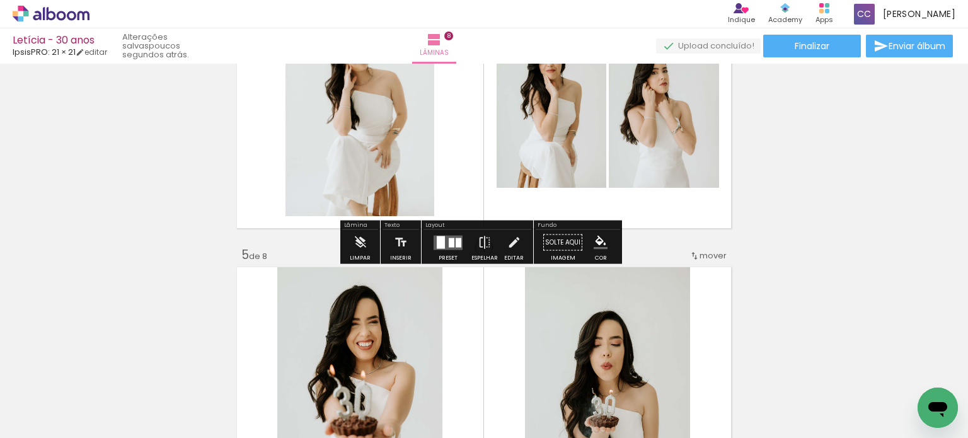
click at [456, 233] on div at bounding box center [448, 242] width 34 height 25
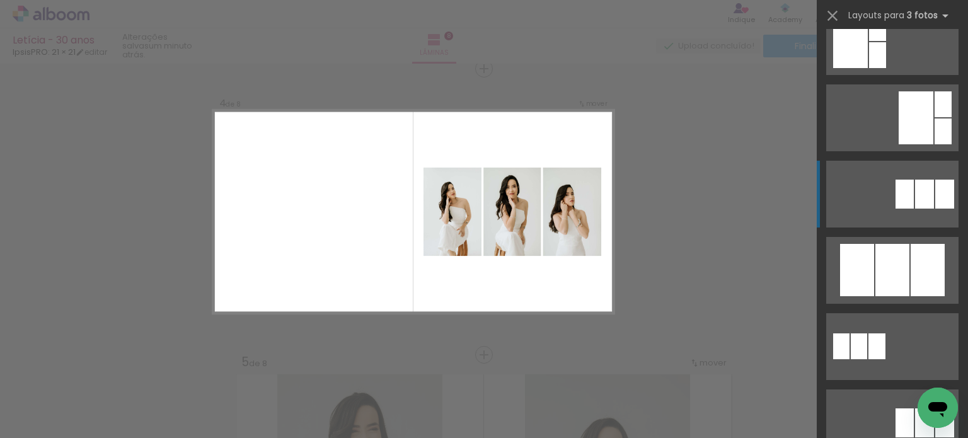
scroll to position [441, 0]
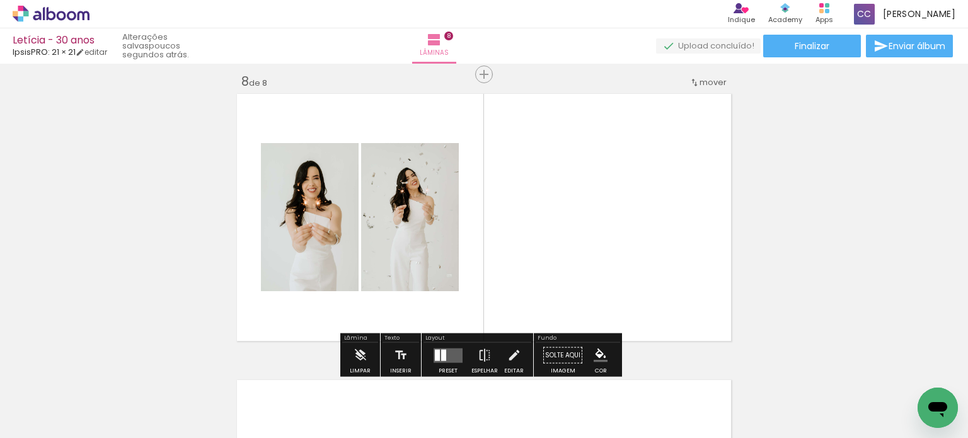
scroll to position [2077, 0]
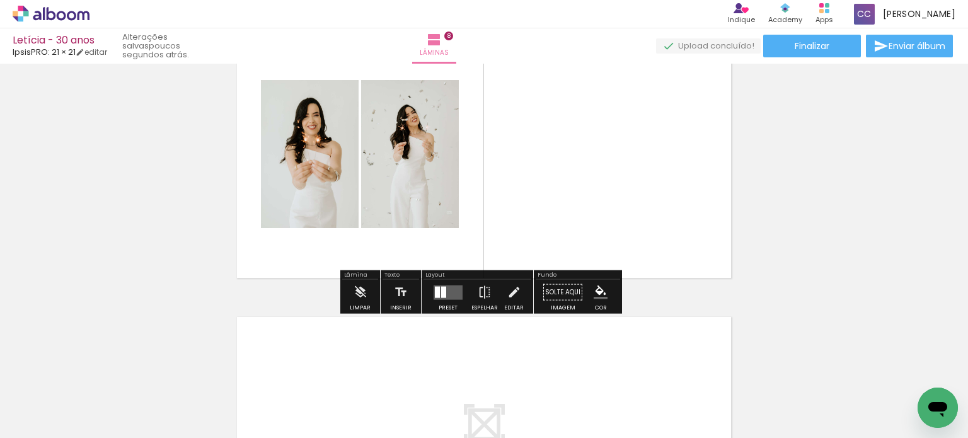
click at [447, 292] on quentale-layouter at bounding box center [448, 292] width 29 height 15
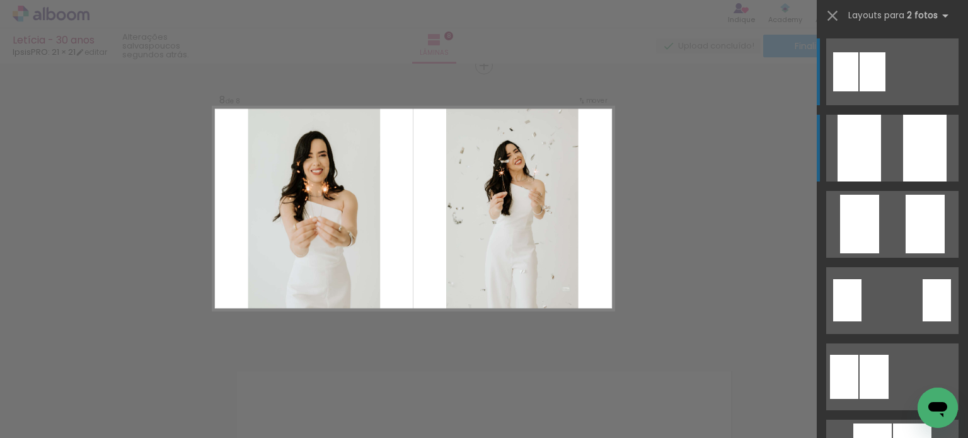
scroll to position [2019, 0]
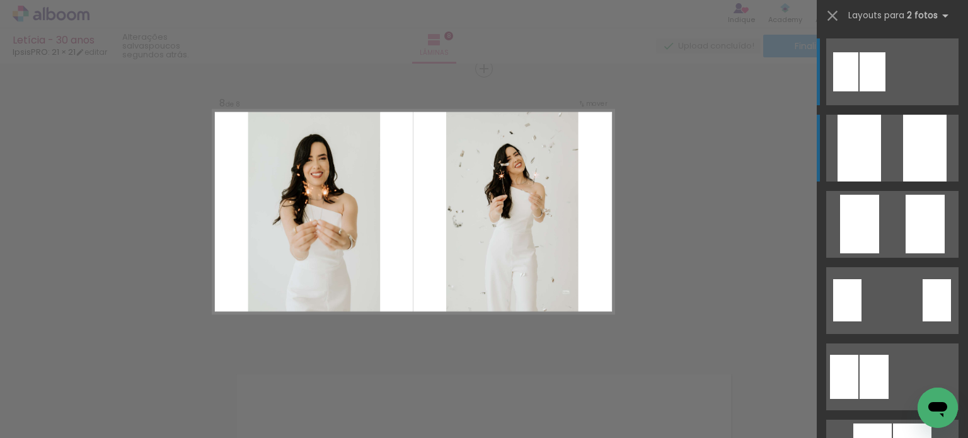
click at [850, 157] on div at bounding box center [860, 148] width 44 height 67
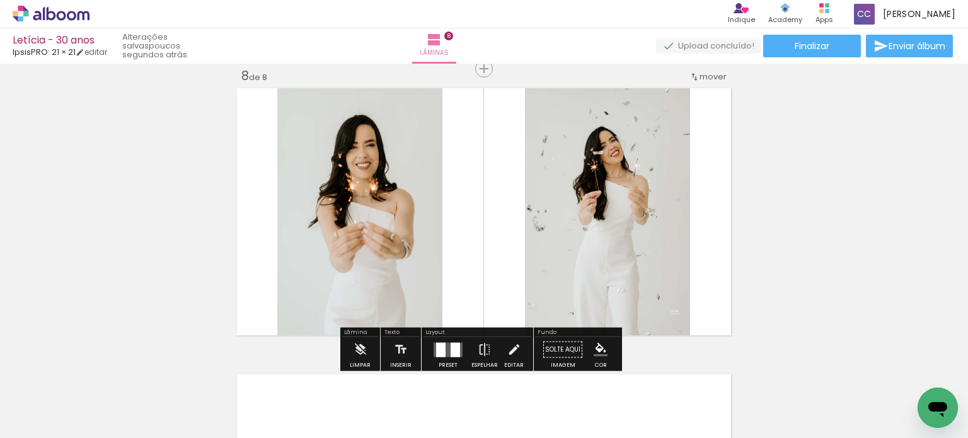
click at [479, 349] on iron-icon at bounding box center [485, 349] width 14 height 25
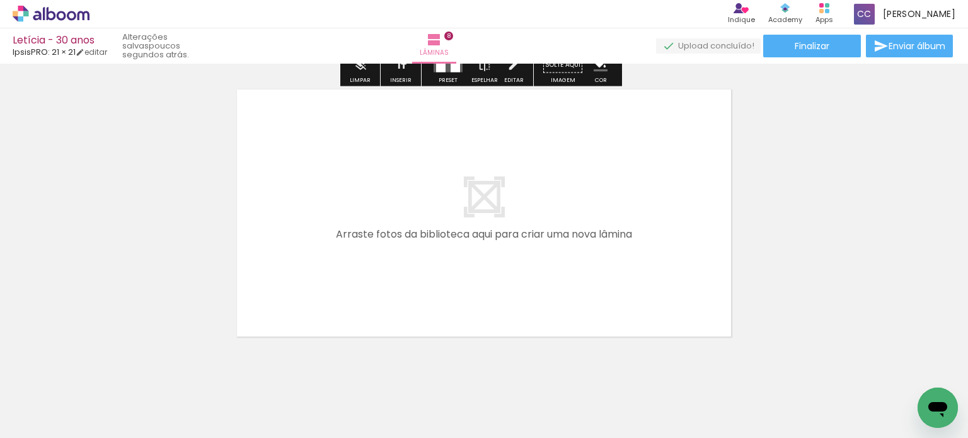
scroll to position [2329, 0]
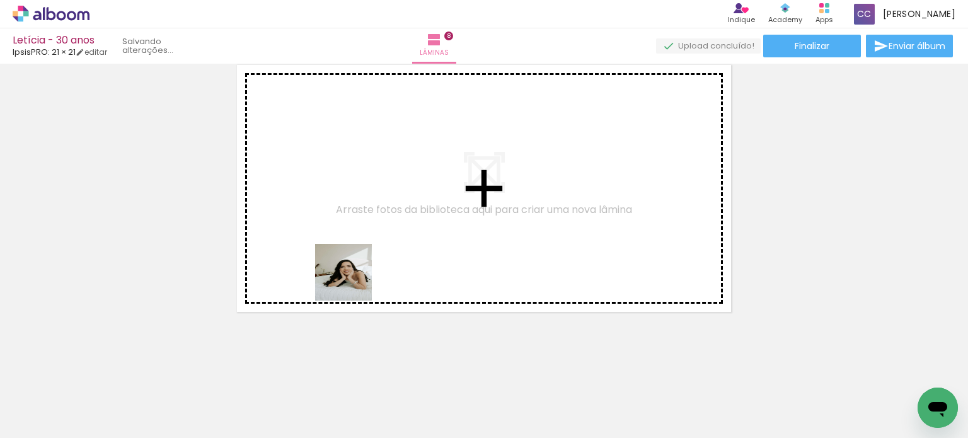
drag, startPoint x: 365, startPoint y: 410, endPoint x: 349, endPoint y: 248, distance: 163.5
click at [349, 248] on quentale-workspace at bounding box center [484, 219] width 968 height 438
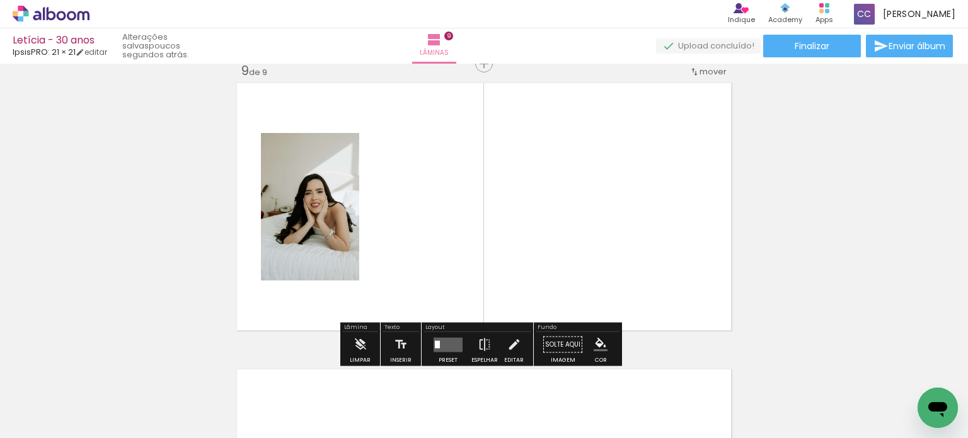
scroll to position [2306, 0]
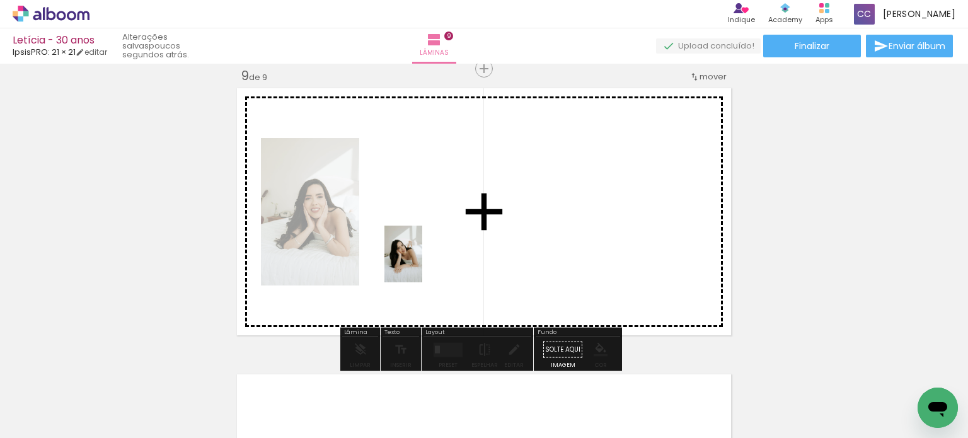
drag, startPoint x: 424, startPoint y: 388, endPoint x: 422, endPoint y: 259, distance: 128.6
click at [422, 259] on quentale-workspace at bounding box center [484, 219] width 968 height 438
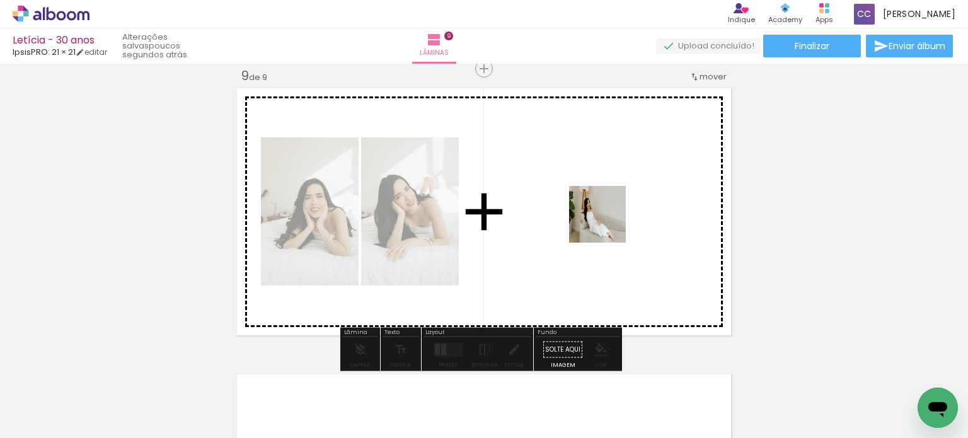
drag, startPoint x: 496, startPoint y: 398, endPoint x: 608, endPoint y: 209, distance: 220.2
click at [608, 209] on quentale-workspace at bounding box center [484, 219] width 968 height 438
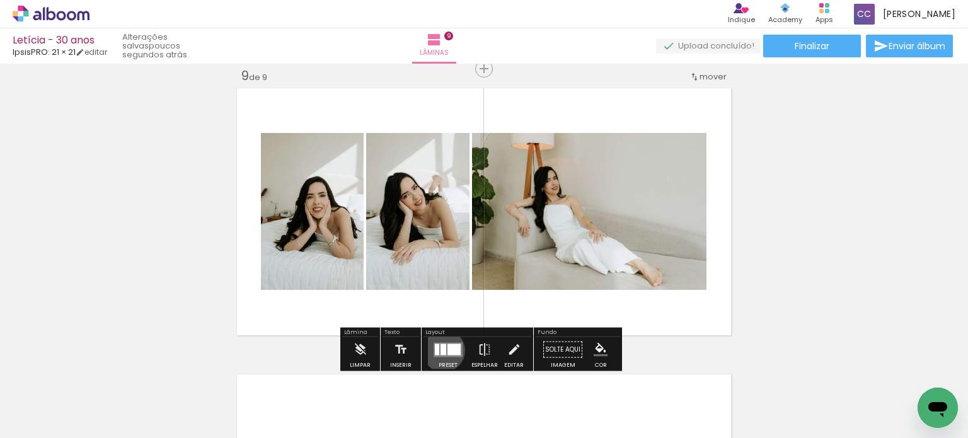
click at [441, 349] on div at bounding box center [444, 349] width 6 height 11
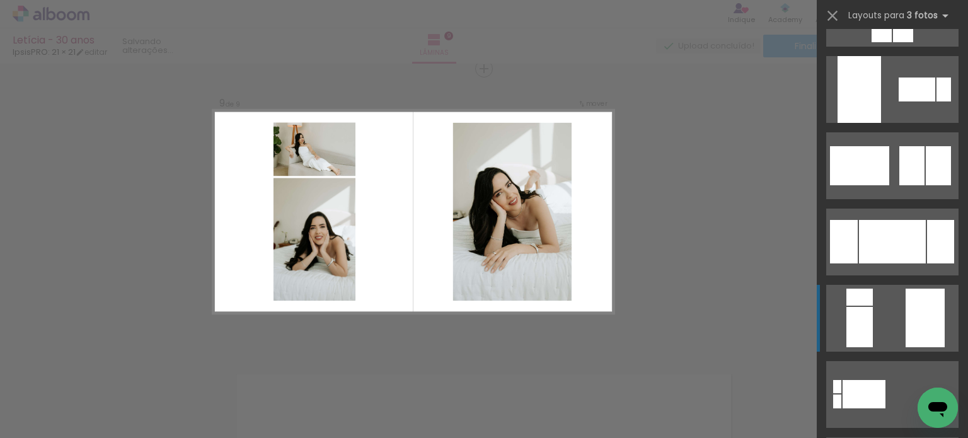
scroll to position [252, 0]
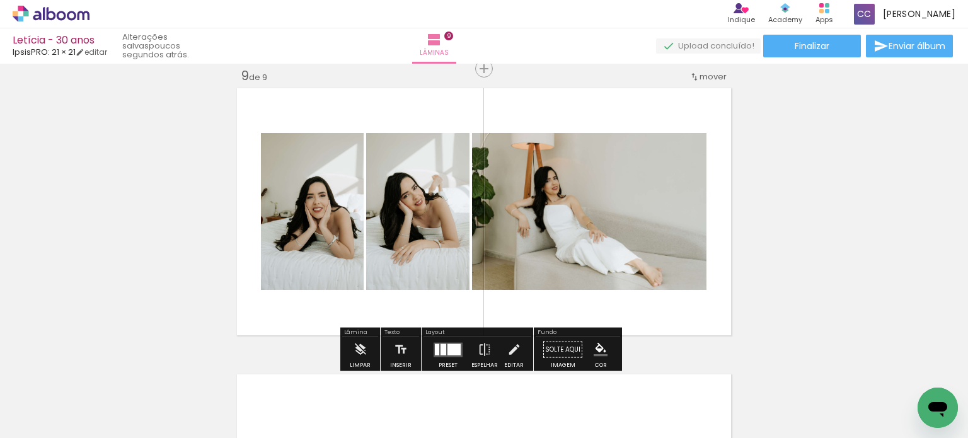
click at [456, 347] on div at bounding box center [454, 349] width 13 height 11
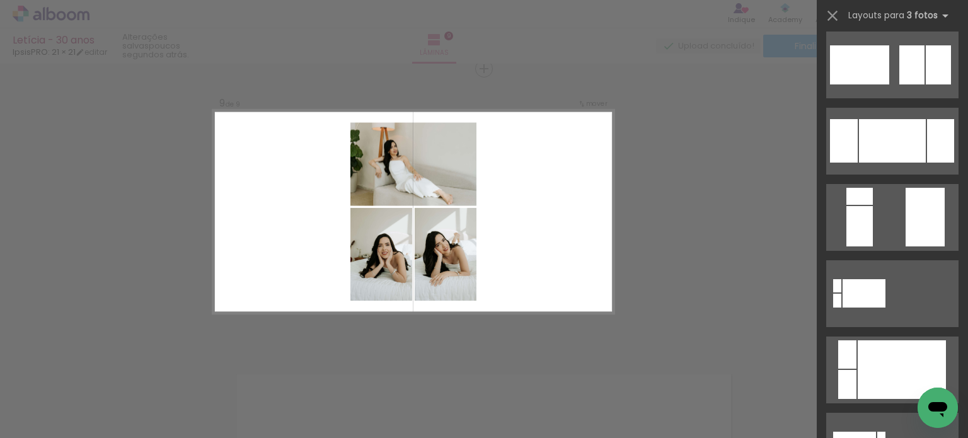
scroll to position [315, 0]
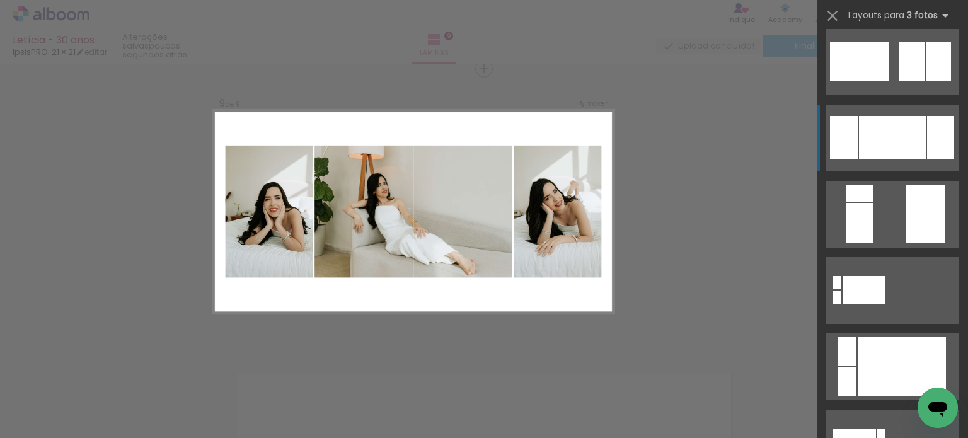
click at [898, 142] on div at bounding box center [892, 138] width 67 height 44
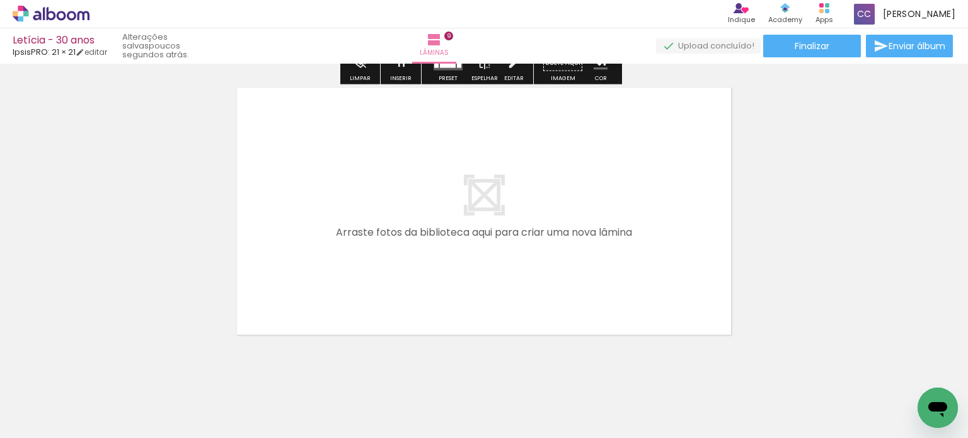
scroll to position [2615, 0]
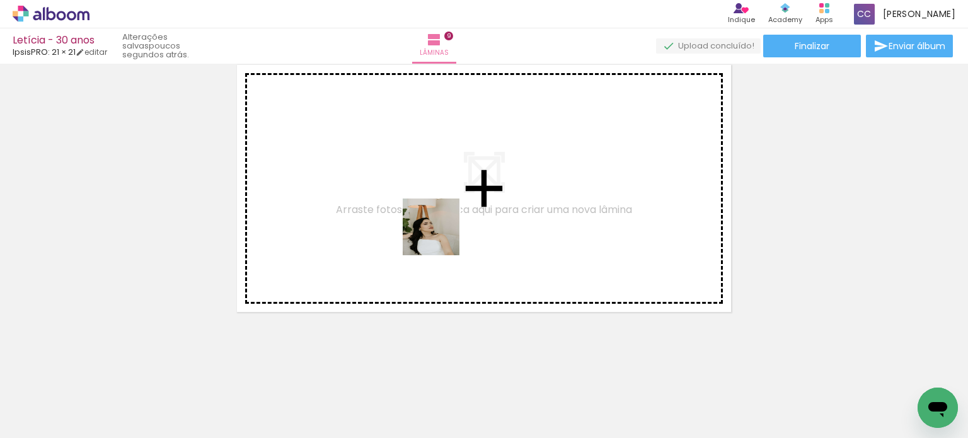
drag, startPoint x: 574, startPoint y: 402, endPoint x: 429, endPoint y: 218, distance: 234.7
click at [429, 218] on quentale-workspace at bounding box center [484, 219] width 968 height 438
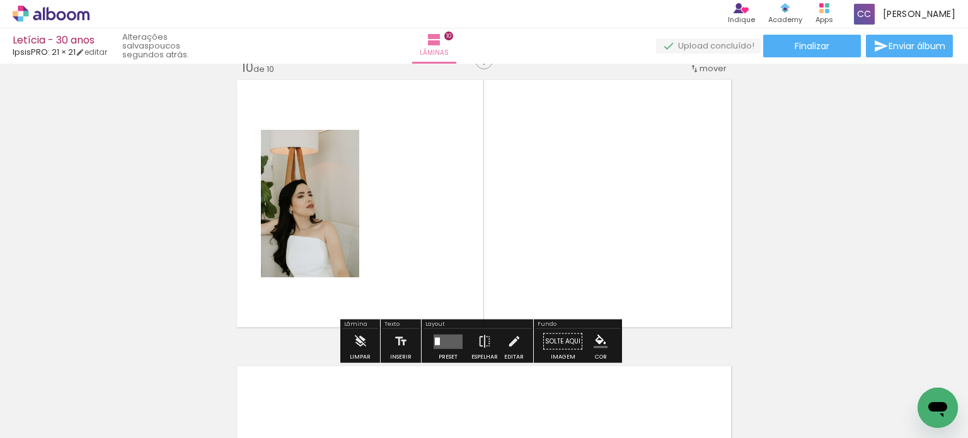
scroll to position [2592, 0]
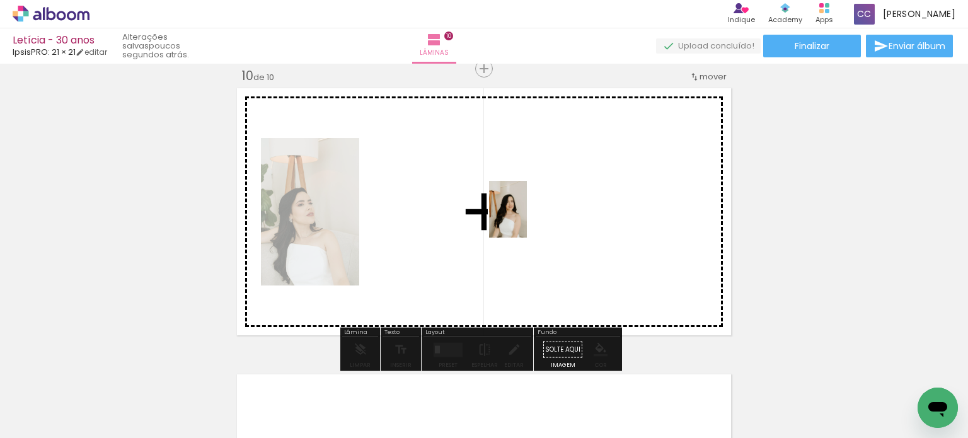
drag, startPoint x: 648, startPoint y: 393, endPoint x: 522, endPoint y: 213, distance: 220.0
click at [524, 212] on quentale-workspace at bounding box center [484, 219] width 968 height 438
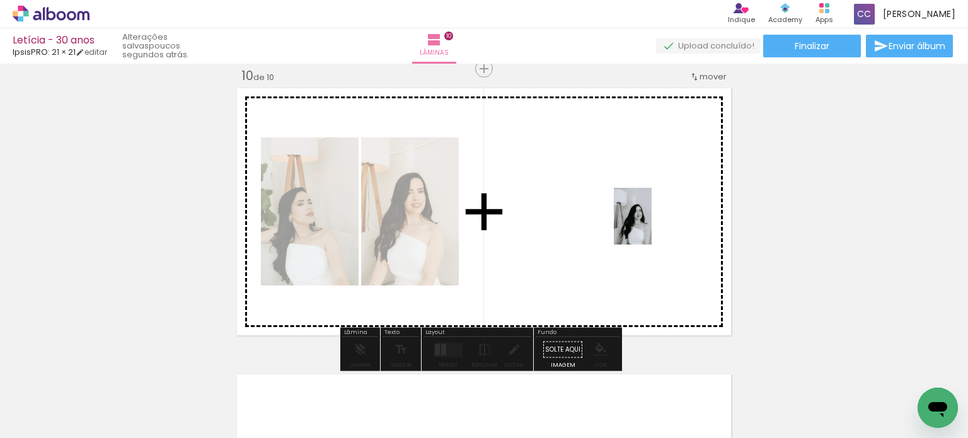
drag, startPoint x: 719, startPoint y: 401, endPoint x: 652, endPoint y: 226, distance: 187.8
click at [652, 226] on quentale-workspace at bounding box center [484, 219] width 968 height 438
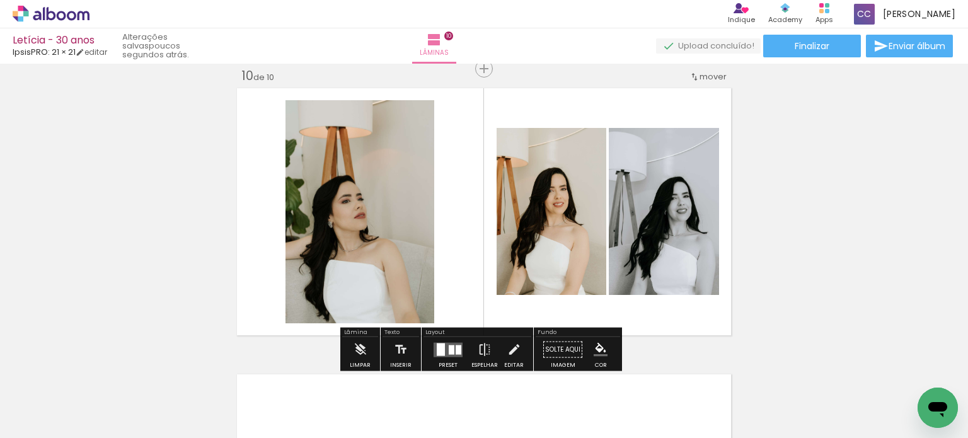
click at [449, 347] on div at bounding box center [452, 349] width 6 height 9
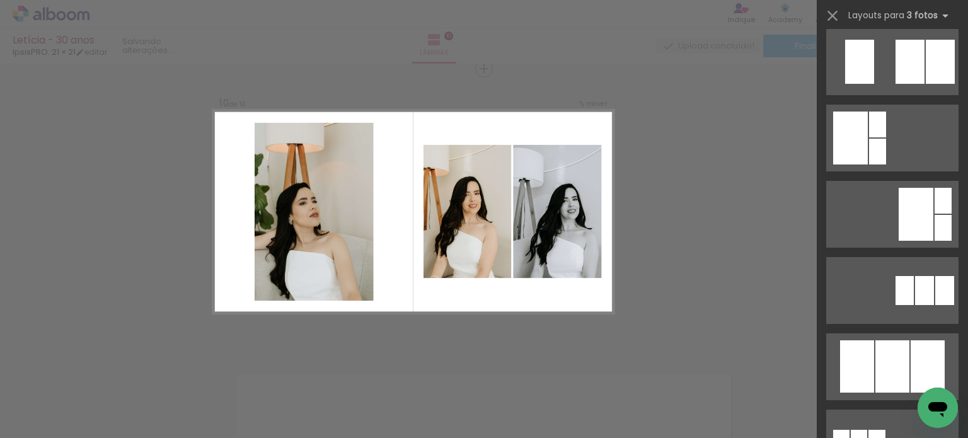
scroll to position [0, 0]
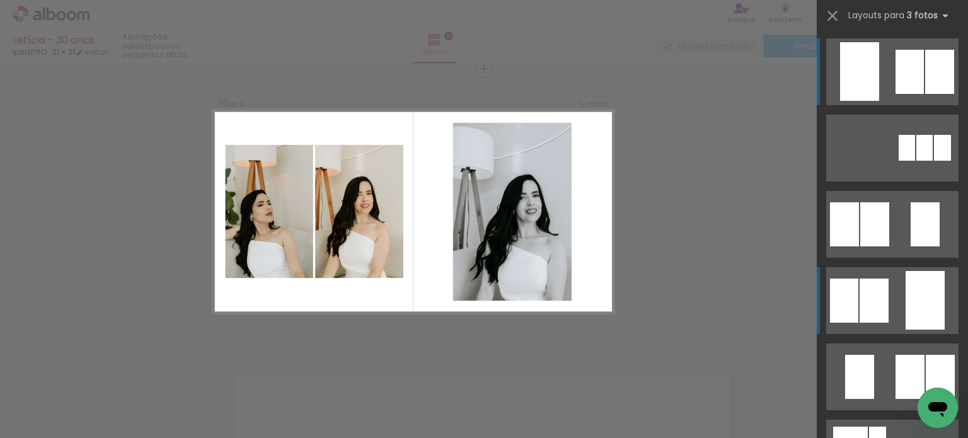
click at [892, 182] on quentale-layouter at bounding box center [893, 148] width 132 height 67
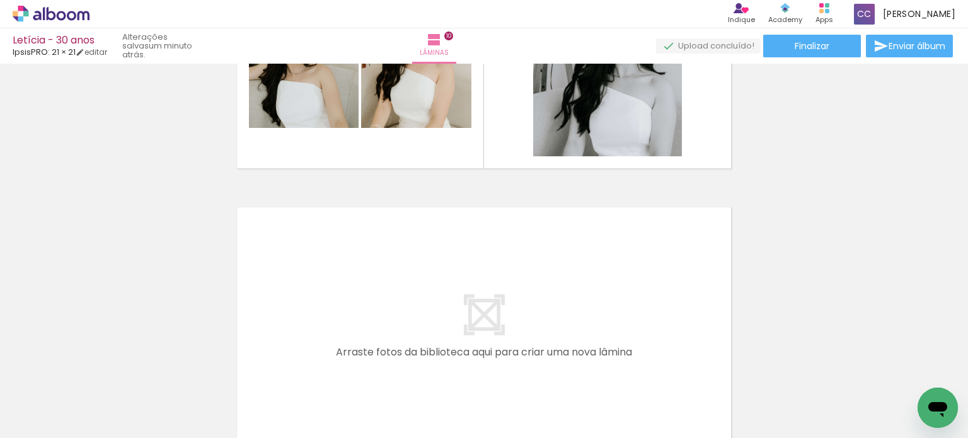
scroll to position [2587, 0]
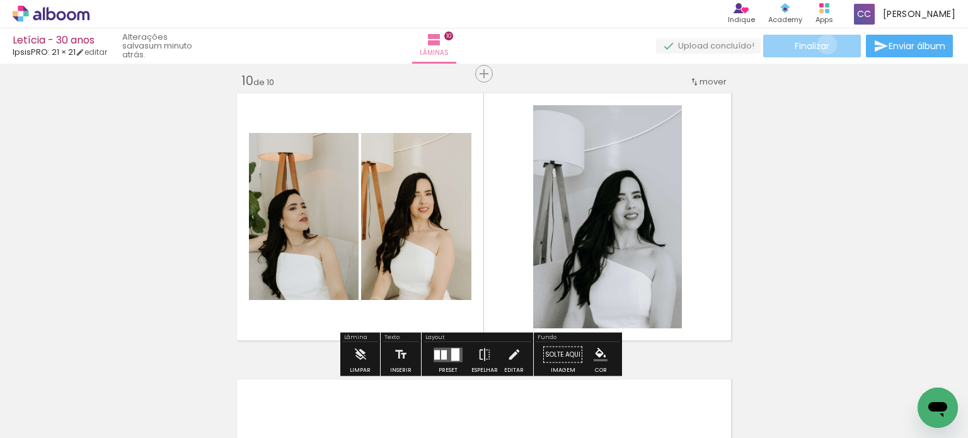
click at [823, 44] on span "Finalizar" at bounding box center [812, 46] width 35 height 9
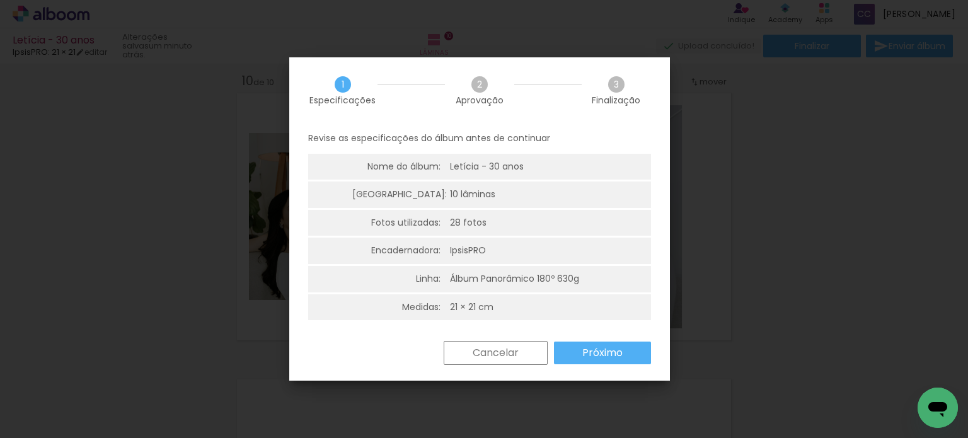
click at [631, 351] on paper-button "Próximo" at bounding box center [602, 353] width 97 height 23
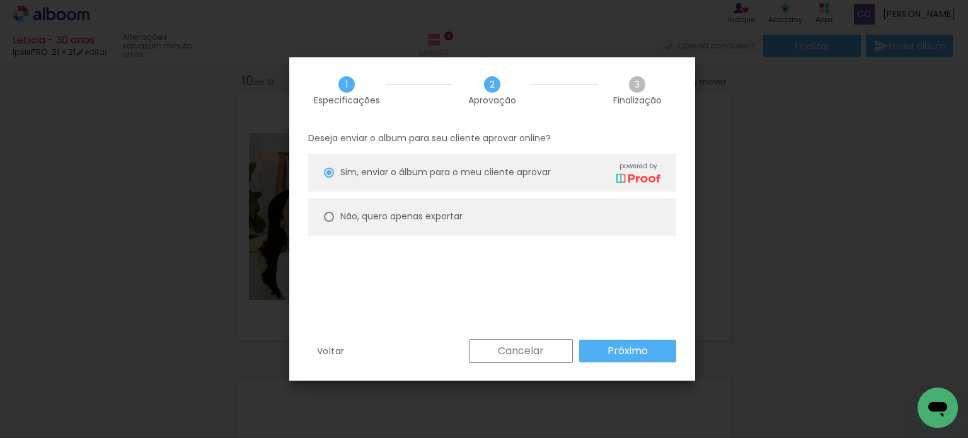
click at [0, 0] on slot "Próximo" at bounding box center [0, 0] width 0 height 0
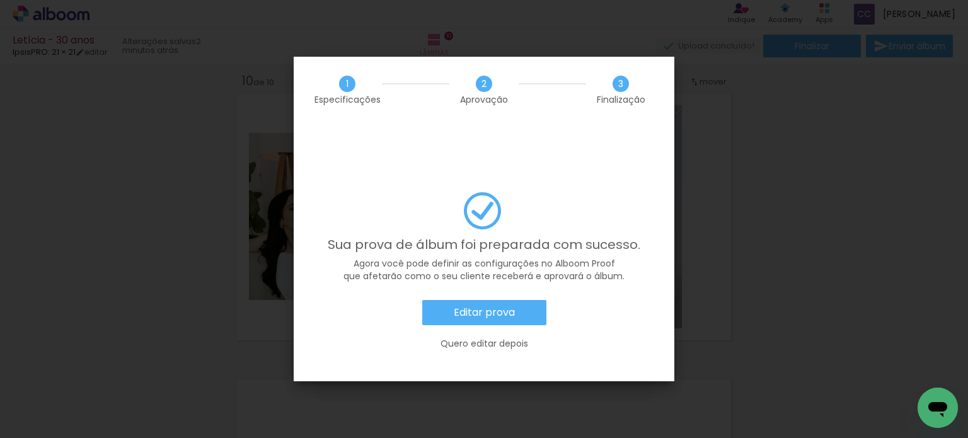
click at [0, 0] on slot "Editar prova" at bounding box center [0, 0] width 0 height 0
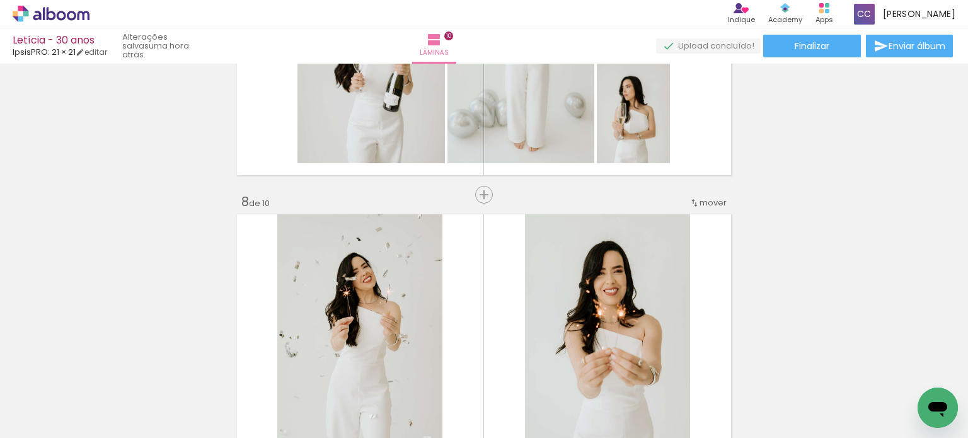
scroll to position [1515, 0]
